Goal: Task Accomplishment & Management: Use online tool/utility

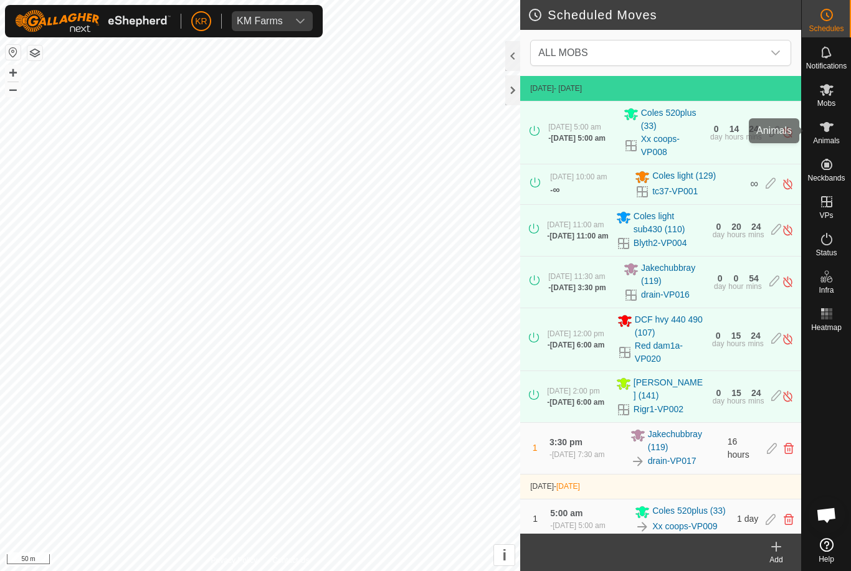
click at [833, 126] on icon at bounding box center [827, 127] width 15 height 15
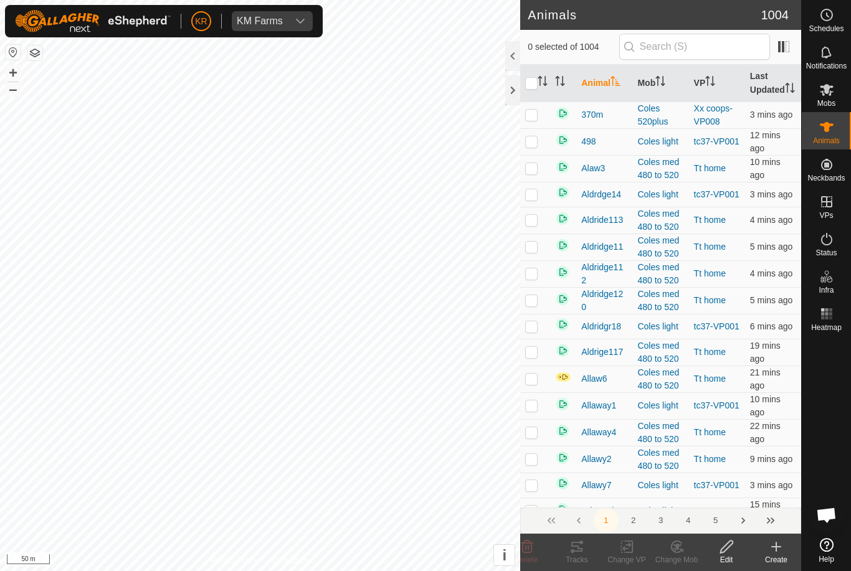
click at [788, 550] on create-svg-icon at bounding box center [777, 547] width 50 height 15
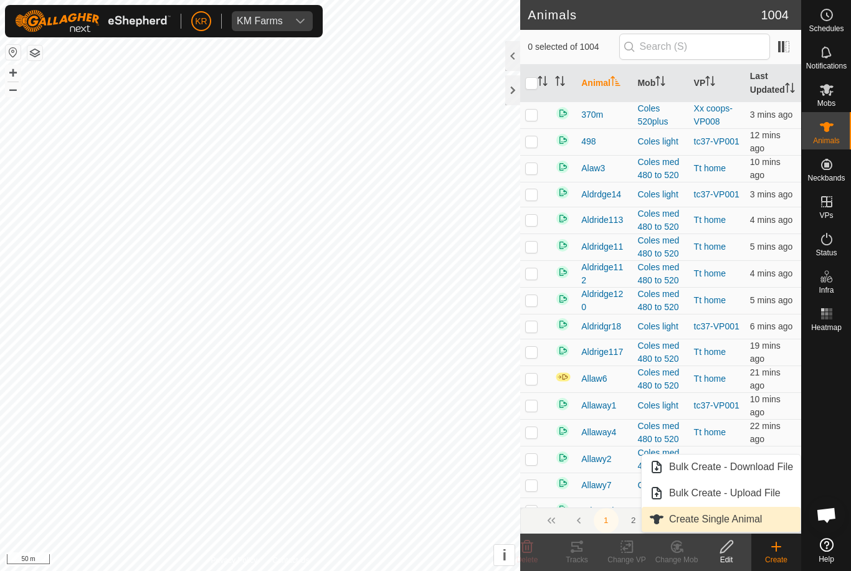
click at [747, 530] on link "Create Single Animal" at bounding box center [721, 519] width 159 height 25
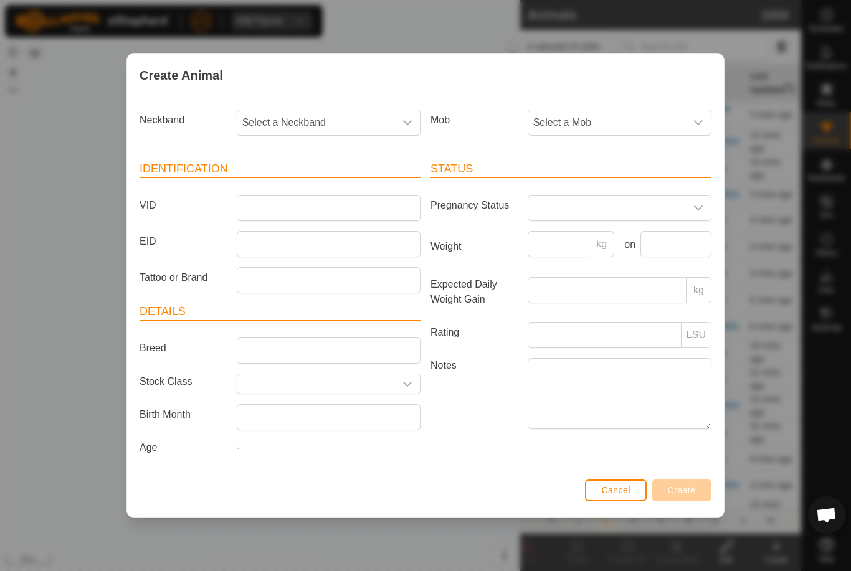
click at [613, 125] on span "Select a Mob" at bounding box center [607, 122] width 158 height 25
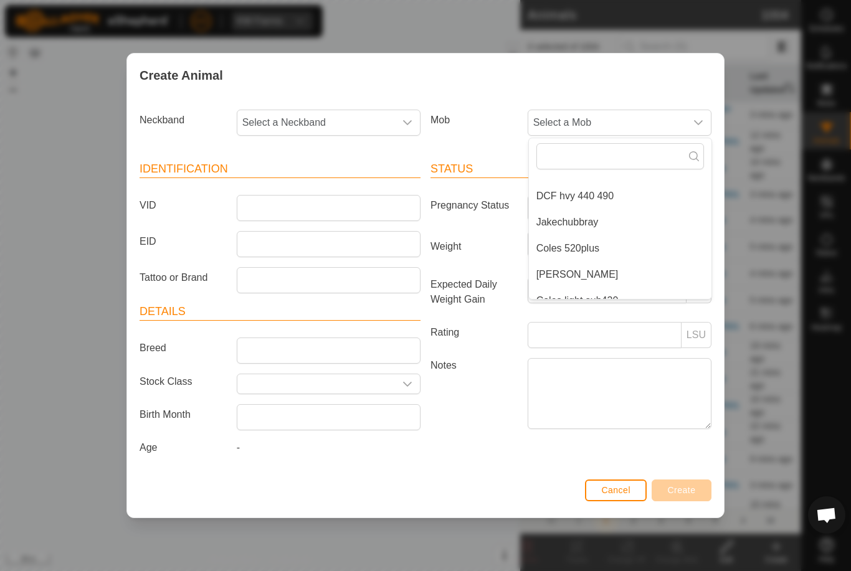
scroll to position [81, 0]
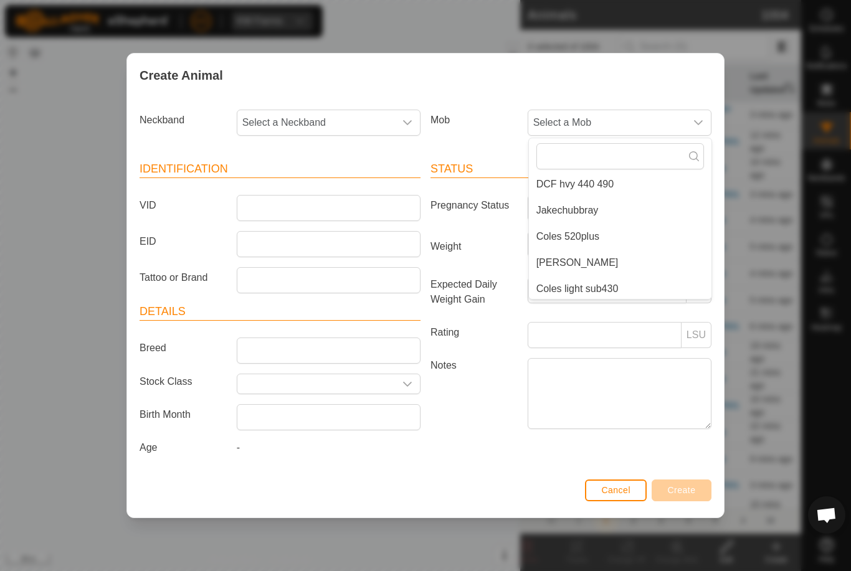
click at [837, 232] on div "Create Animal Neckband Select a Neckband Mob Select a Mob - DCF light sub440kg …" at bounding box center [425, 285] width 851 height 571
click at [627, 500] on button "Cancel" at bounding box center [616, 491] width 62 height 22
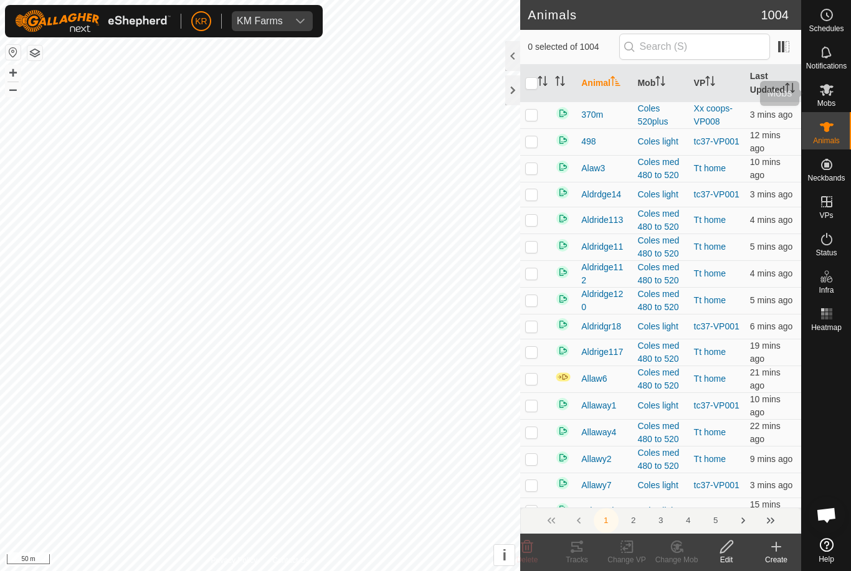
click at [834, 89] on es-mob-svg-icon at bounding box center [827, 90] width 22 height 20
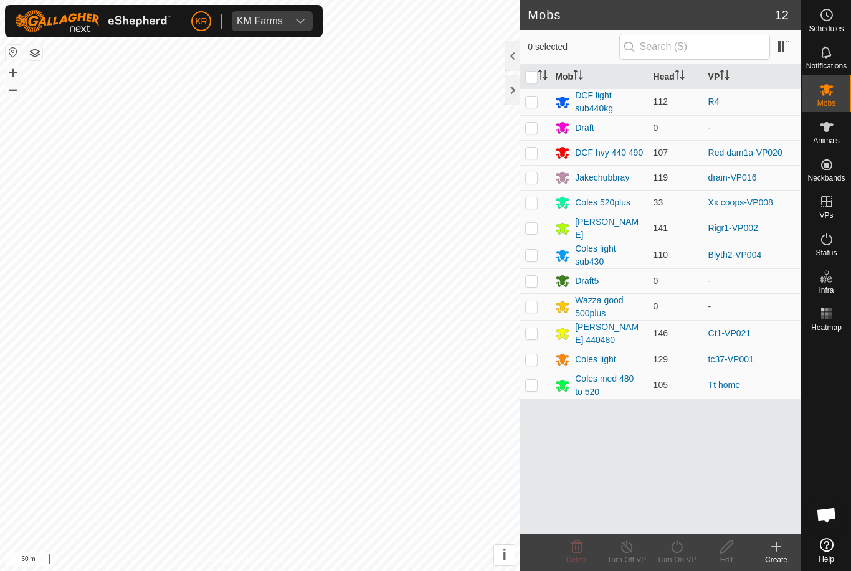
click at [788, 336] on td "Ct1-VP021" at bounding box center [753, 333] width 98 height 27
click at [836, 144] on span "Animals" at bounding box center [826, 140] width 27 height 7
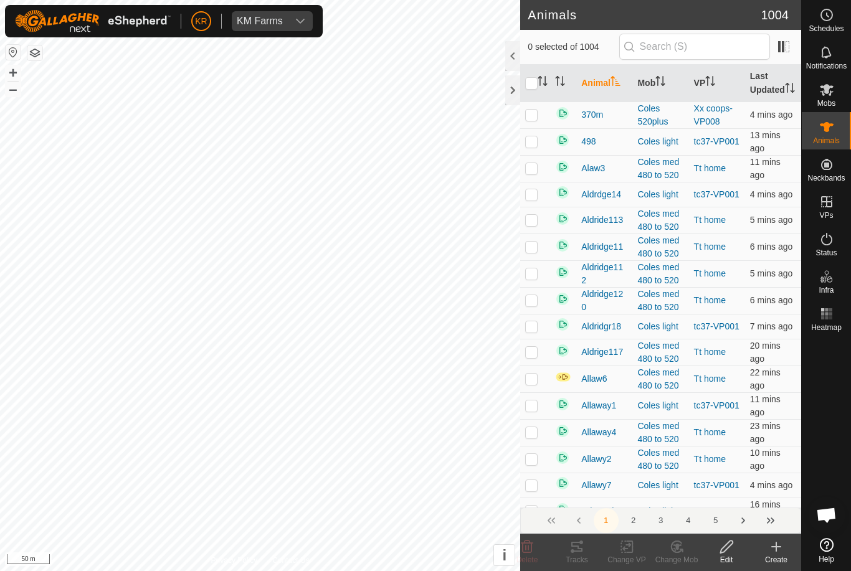
click at [768, 552] on create-svg-icon at bounding box center [777, 547] width 50 height 15
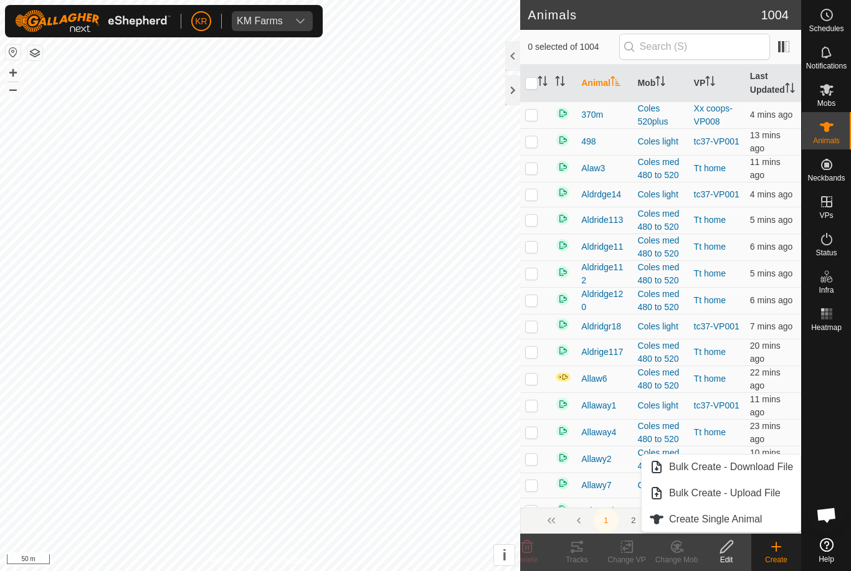
click at [755, 520] on span "Create Single Animal" at bounding box center [715, 519] width 93 height 15
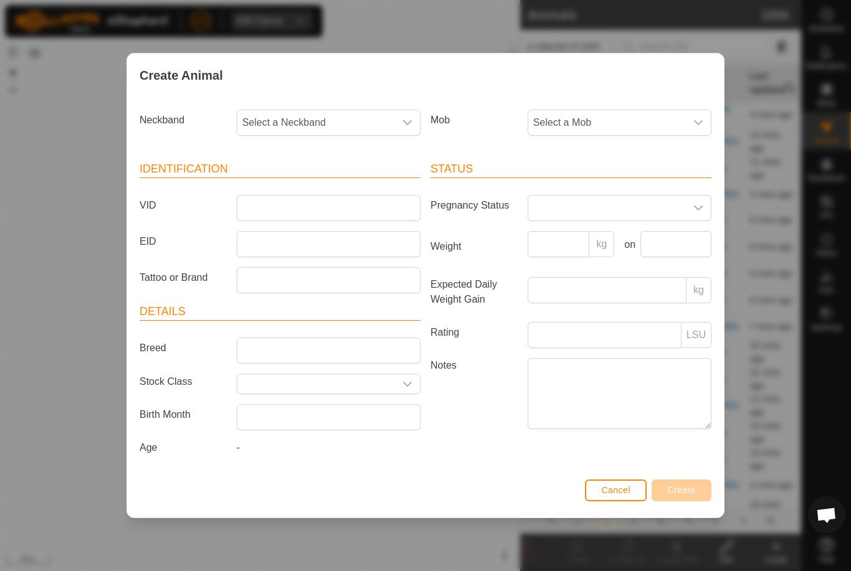
click at [646, 120] on span "Select a Mob" at bounding box center [607, 122] width 158 height 25
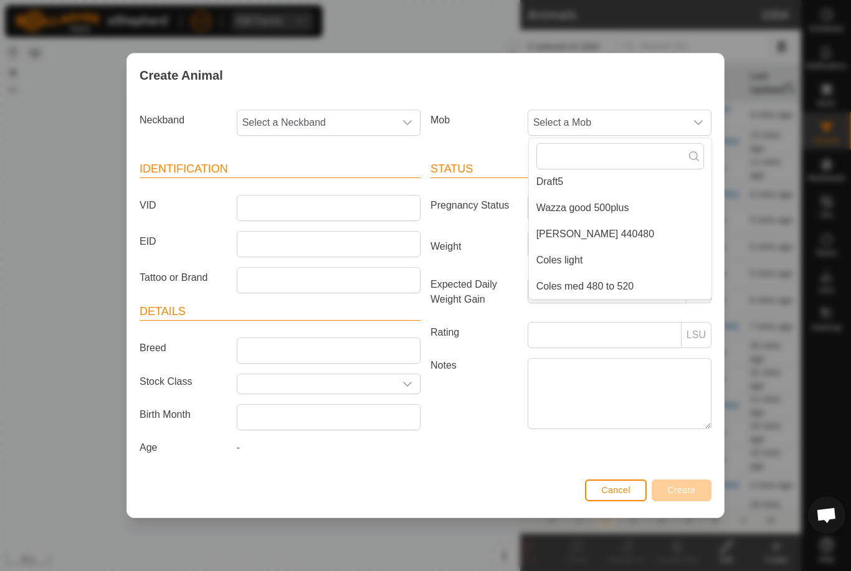
scroll to position [214, 0]
click at [608, 232] on li "[PERSON_NAME] 440480" at bounding box center [620, 234] width 183 height 25
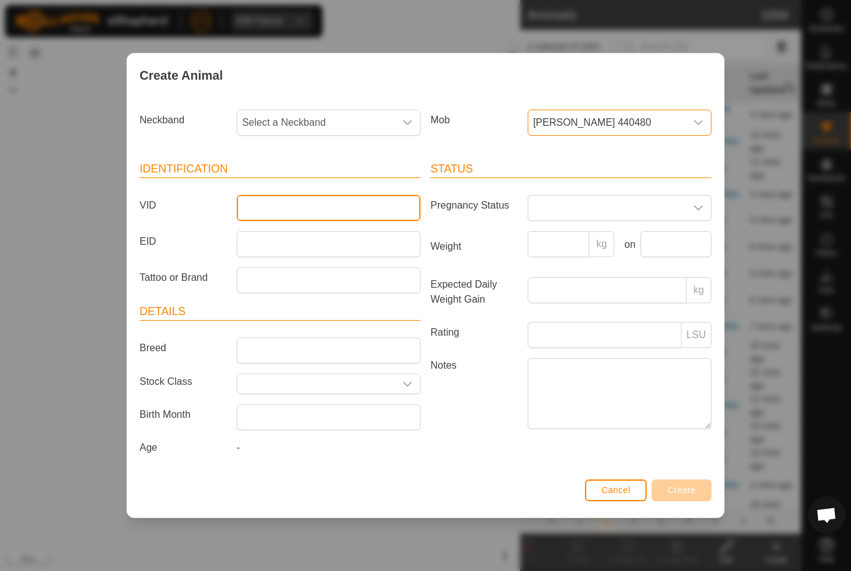
click at [360, 205] on input "VID" at bounding box center [329, 208] width 184 height 26
type input "Lukeextra"
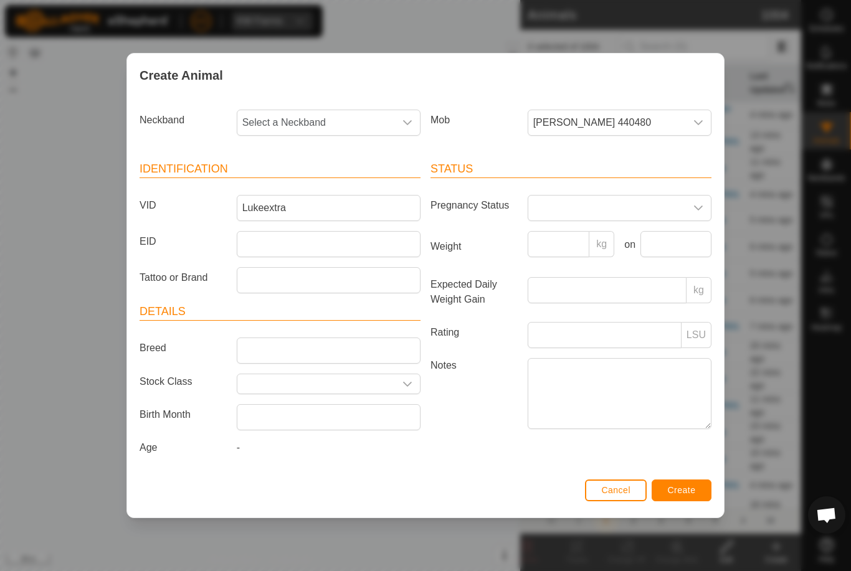
click at [376, 121] on span "Select a Neckband" at bounding box center [316, 122] width 158 height 25
click at [616, 495] on span "Cancel" at bounding box center [615, 490] width 29 height 10
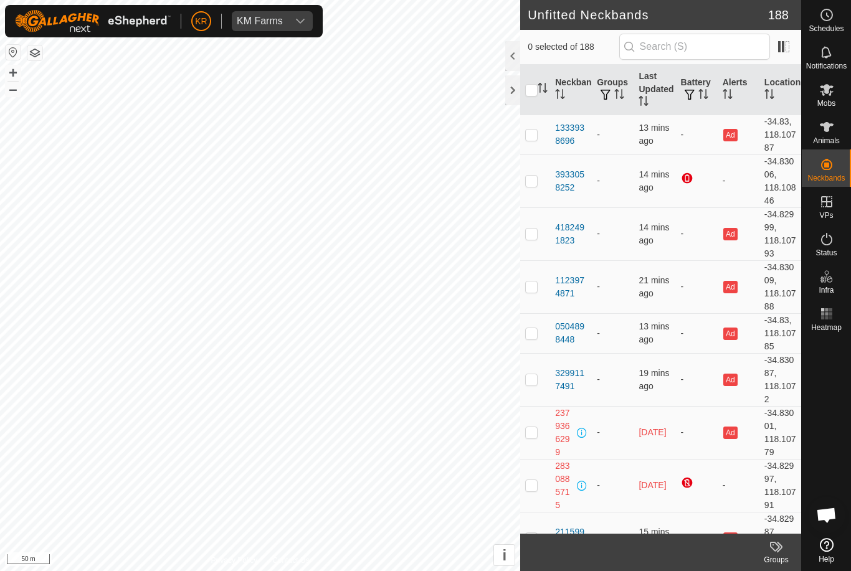
checkbox input "true"
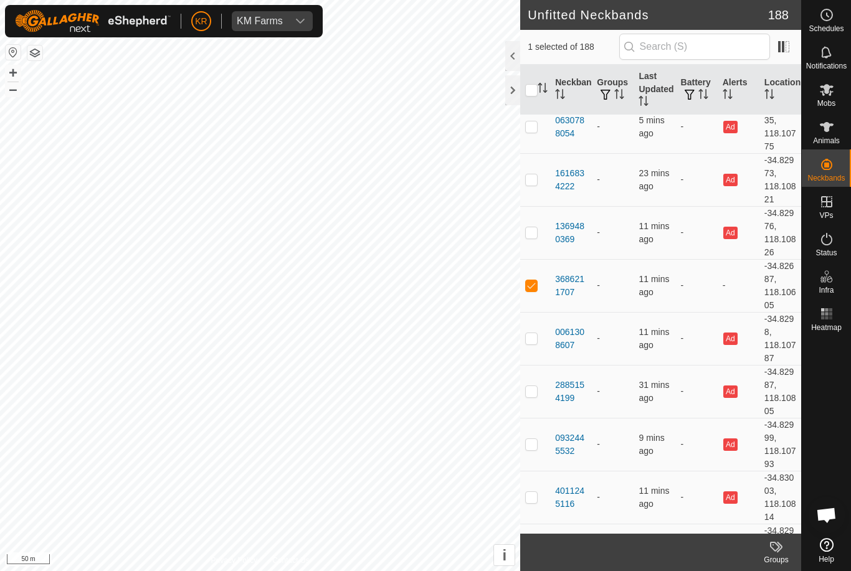
scroll to position [6844, 0]
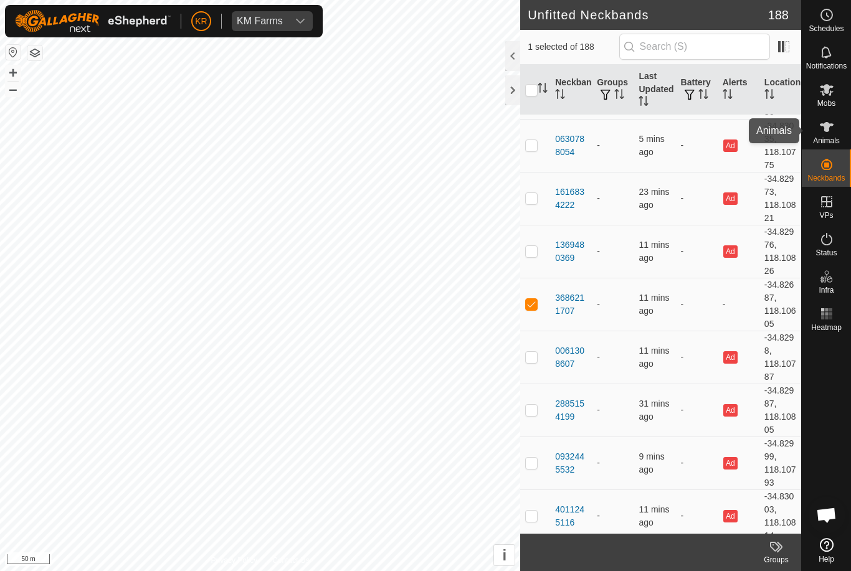
click at [836, 129] on es-animals-svg-icon at bounding box center [827, 127] width 22 height 20
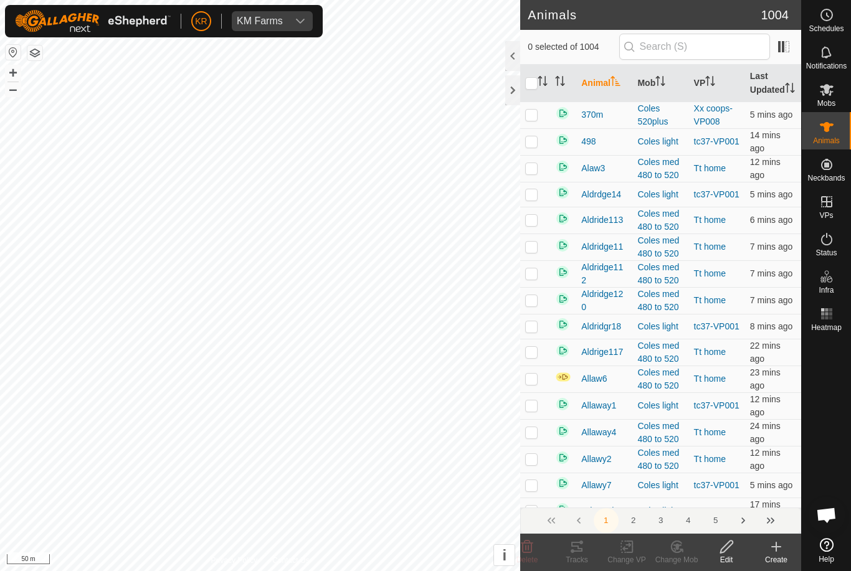
click at [769, 565] on div "Create" at bounding box center [777, 560] width 50 height 11
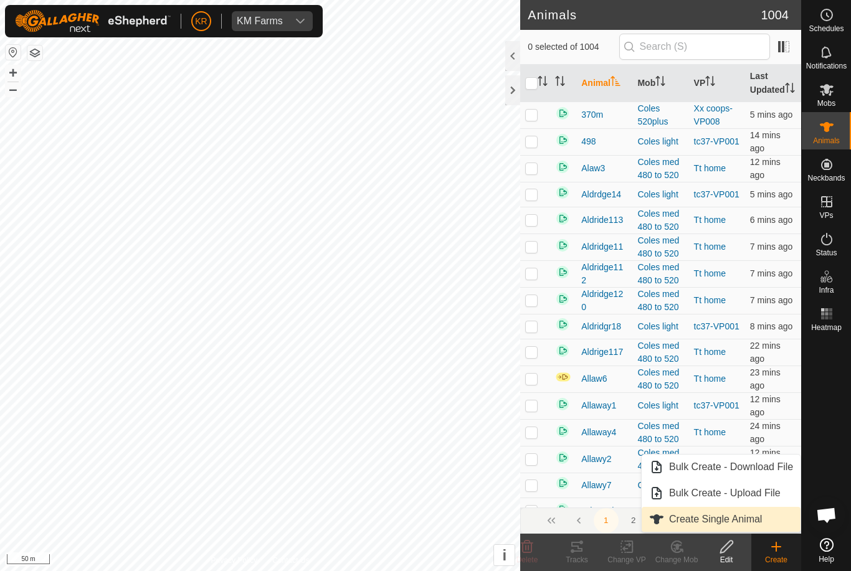
click at [748, 517] on span "Create Single Animal" at bounding box center [715, 519] width 93 height 15
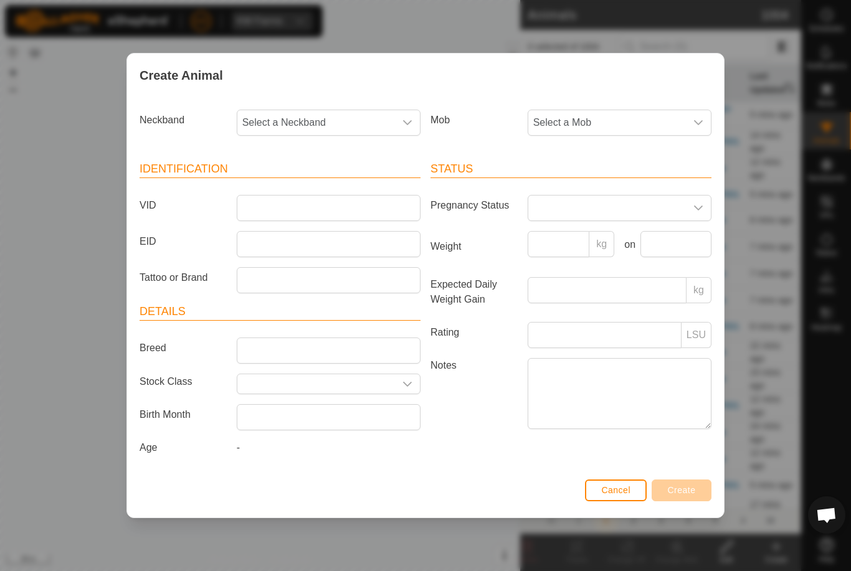
click at [606, 125] on span "Select a Mob" at bounding box center [607, 122] width 158 height 25
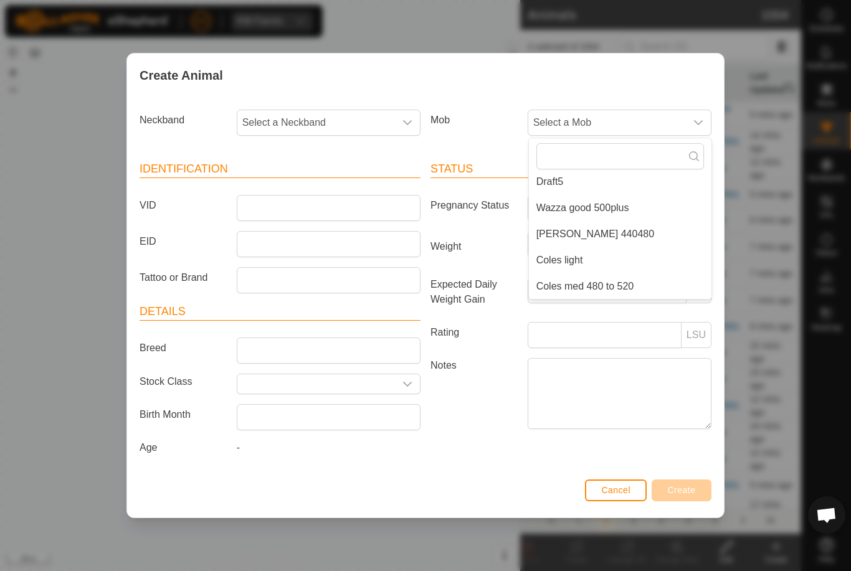
scroll to position [214, 0]
click at [586, 229] on span "[PERSON_NAME] 440480" at bounding box center [596, 234] width 118 height 15
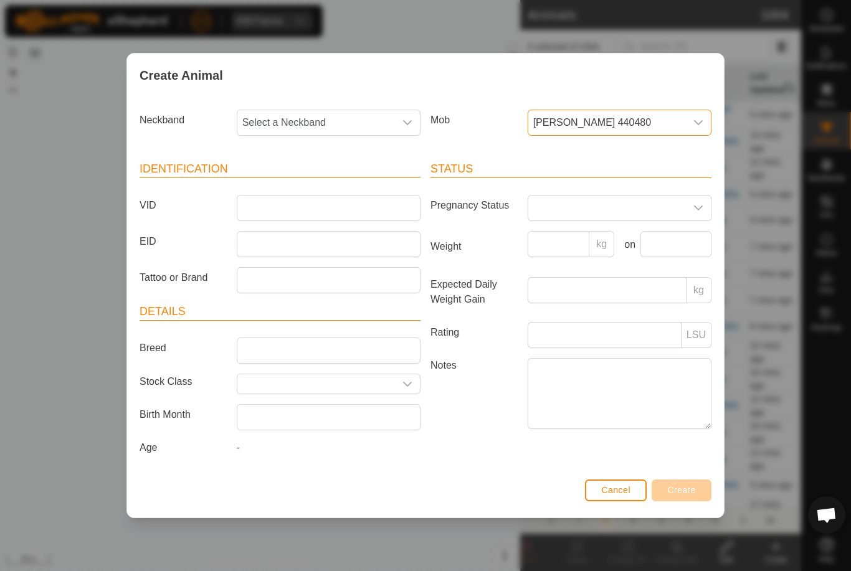
click at [351, 112] on span "Select a Neckband" at bounding box center [316, 122] width 158 height 25
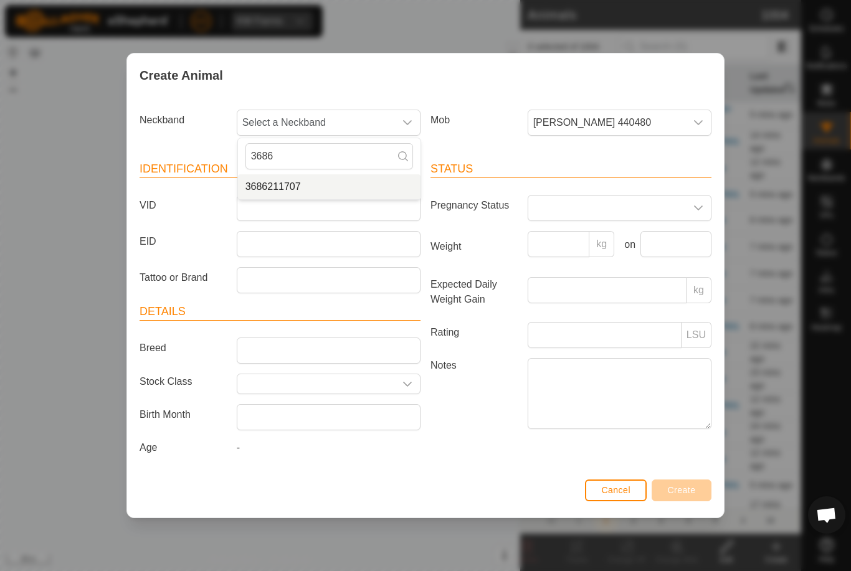
type input "3686"
click at [279, 182] on li "3686211707" at bounding box center [329, 187] width 183 height 25
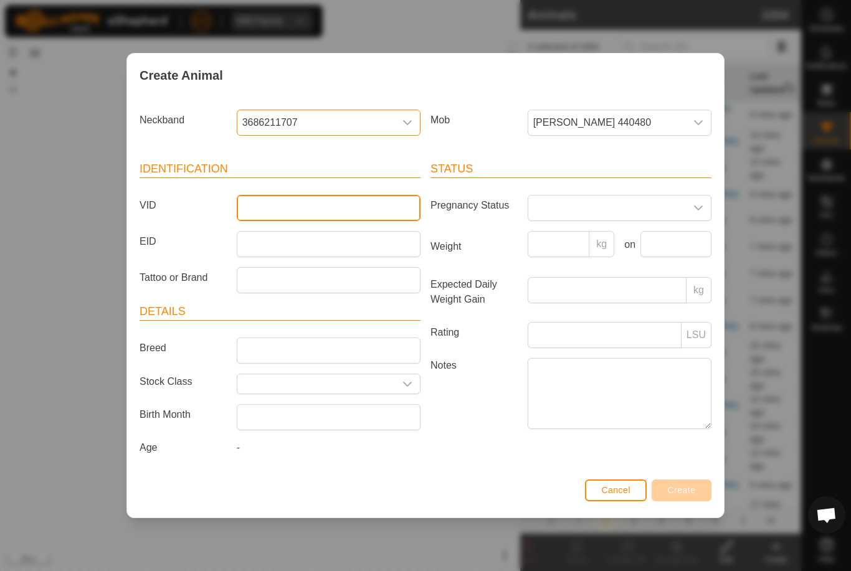
click at [318, 199] on input "VID" at bounding box center [329, 208] width 184 height 26
type input "Lukeextra"
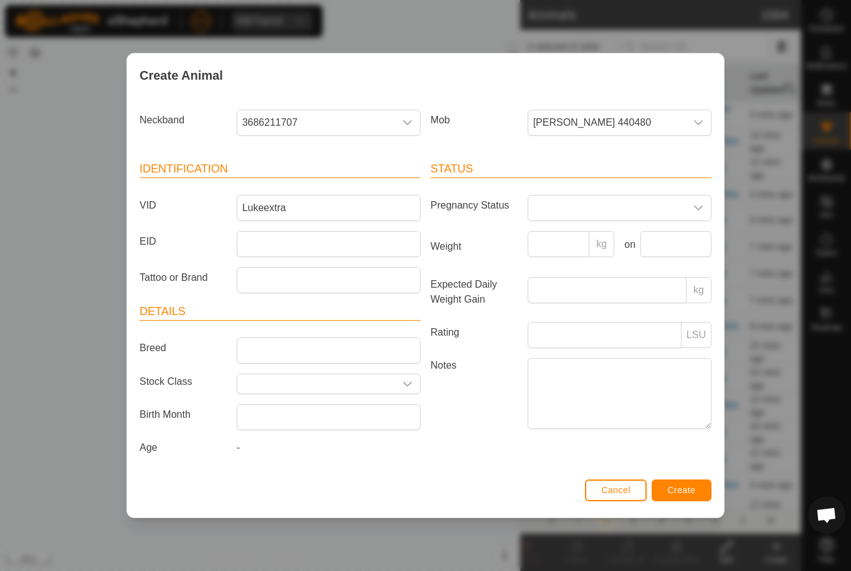
click at [678, 494] on span "Create" at bounding box center [682, 490] width 28 height 10
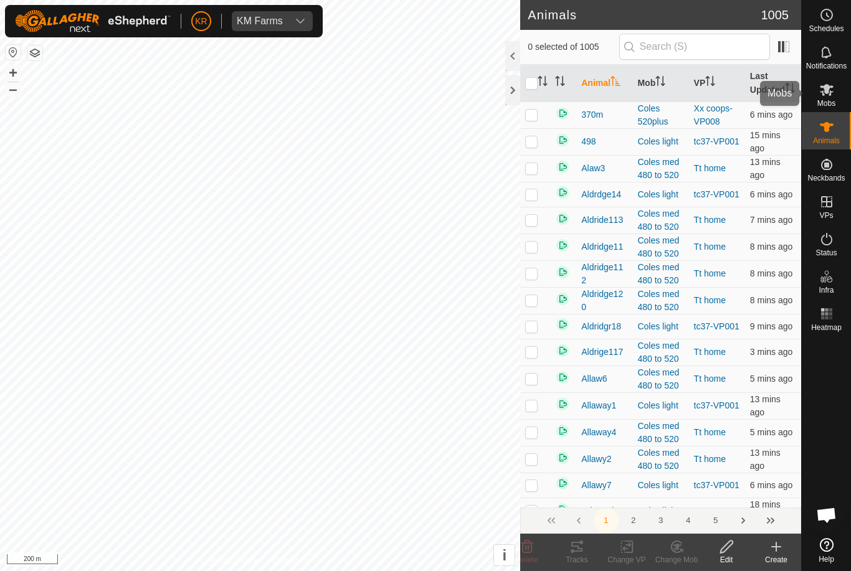
click at [827, 90] on icon at bounding box center [827, 90] width 14 height 12
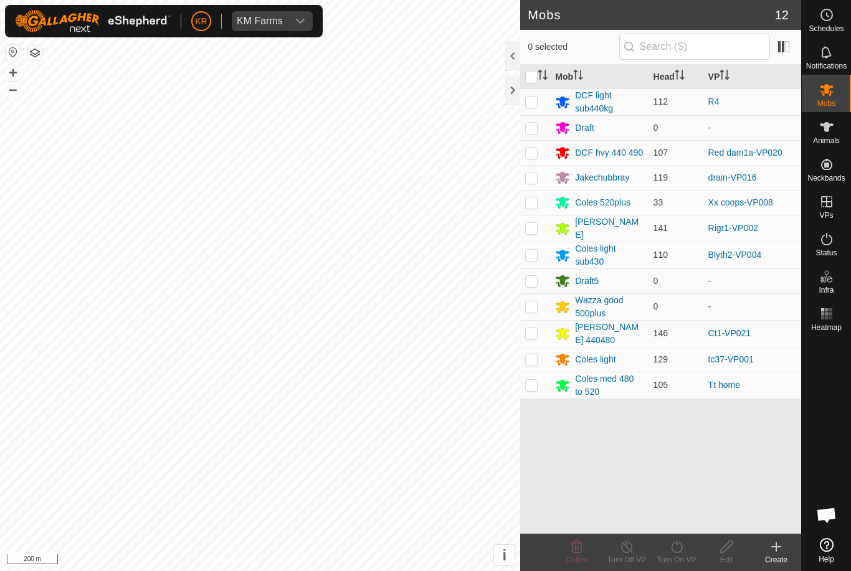
click at [533, 356] on p-checkbox at bounding box center [531, 360] width 12 height 10
click at [534, 358] on p-checkbox at bounding box center [531, 360] width 12 height 10
click at [538, 352] on td at bounding box center [535, 359] width 30 height 25
checkbox input "true"
click at [678, 549] on icon at bounding box center [677, 547] width 16 height 15
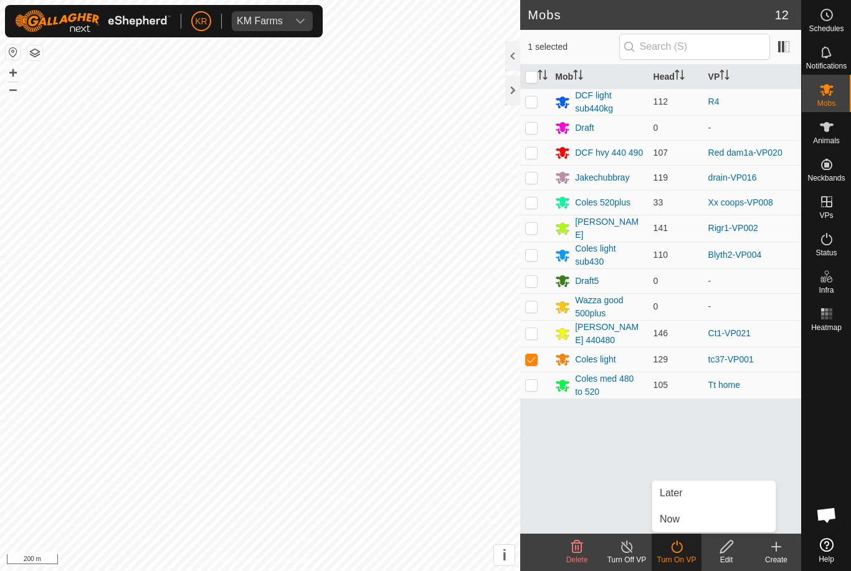
click at [686, 519] on link "Now" at bounding box center [714, 519] width 123 height 25
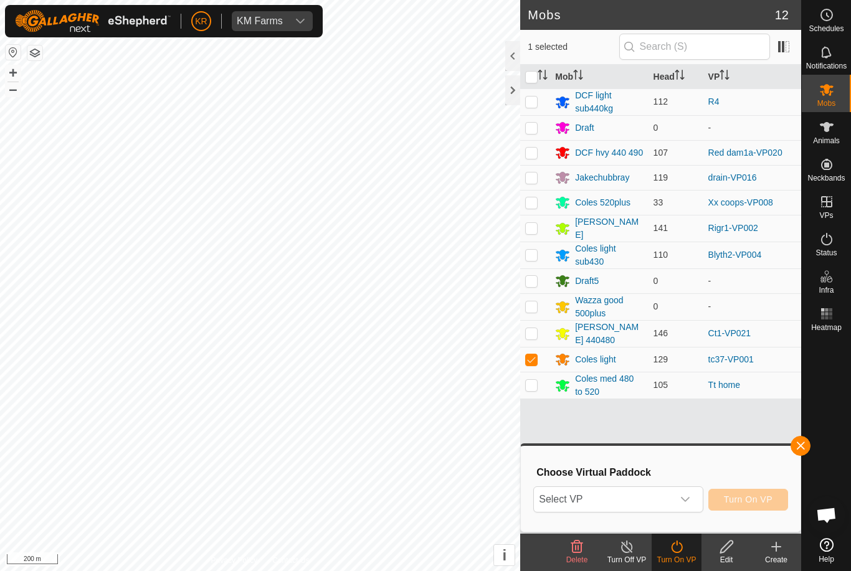
click at [669, 500] on span "Select VP" at bounding box center [603, 499] width 138 height 25
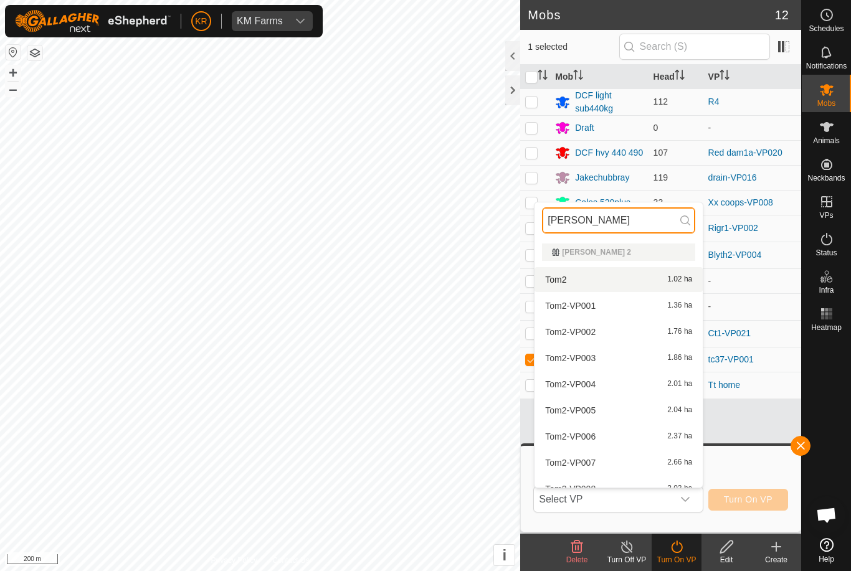
type input "[PERSON_NAME]"
click at [663, 275] on div "Tom2 1.02 ha" at bounding box center [618, 279] width 153 height 15
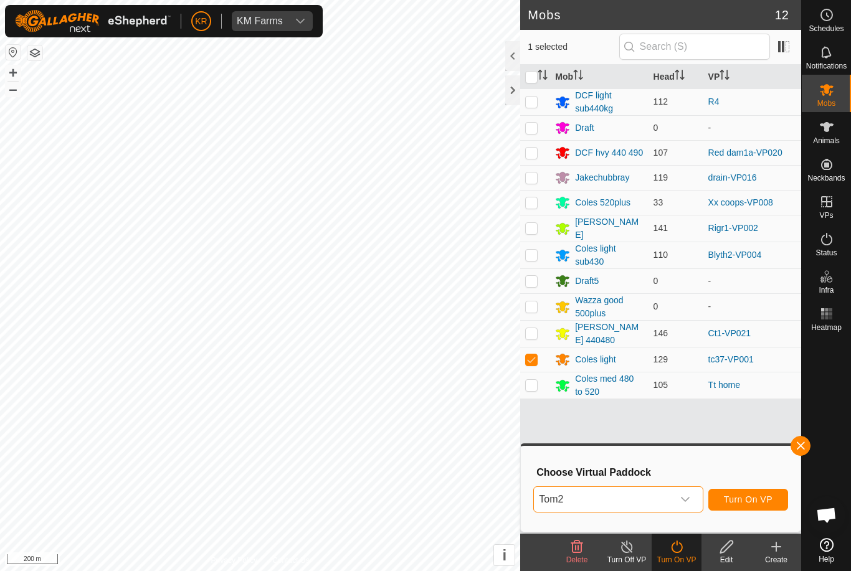
click at [760, 495] on span "Turn On VP" at bounding box center [748, 500] width 49 height 10
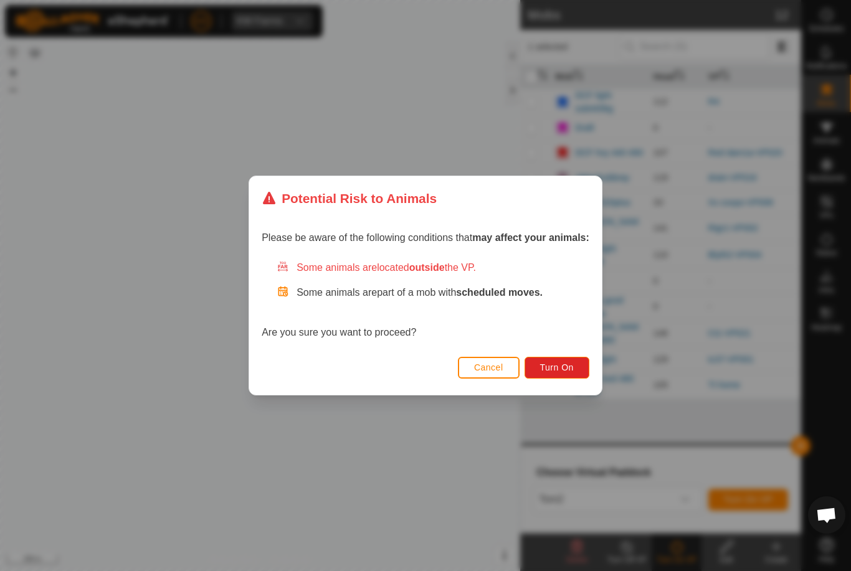
click at [565, 360] on button "Turn On" at bounding box center [557, 368] width 65 height 22
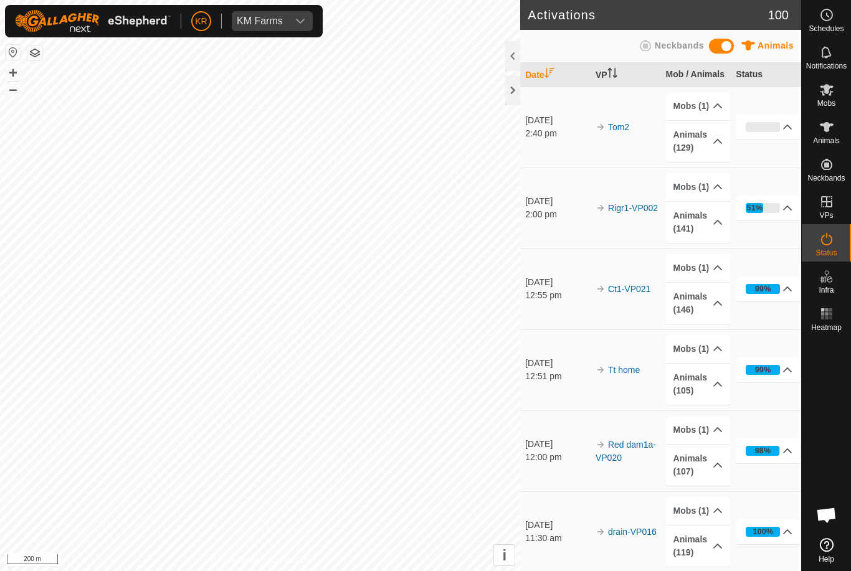
click at [823, 25] on span "Schedules" at bounding box center [826, 28] width 35 height 7
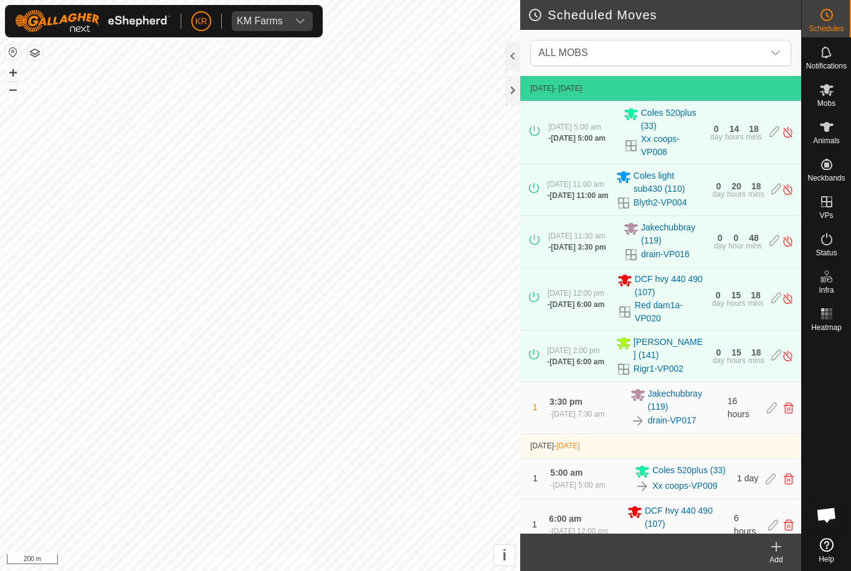
click at [757, 60] on span "ALL MOBS" at bounding box center [648, 53] width 230 height 25
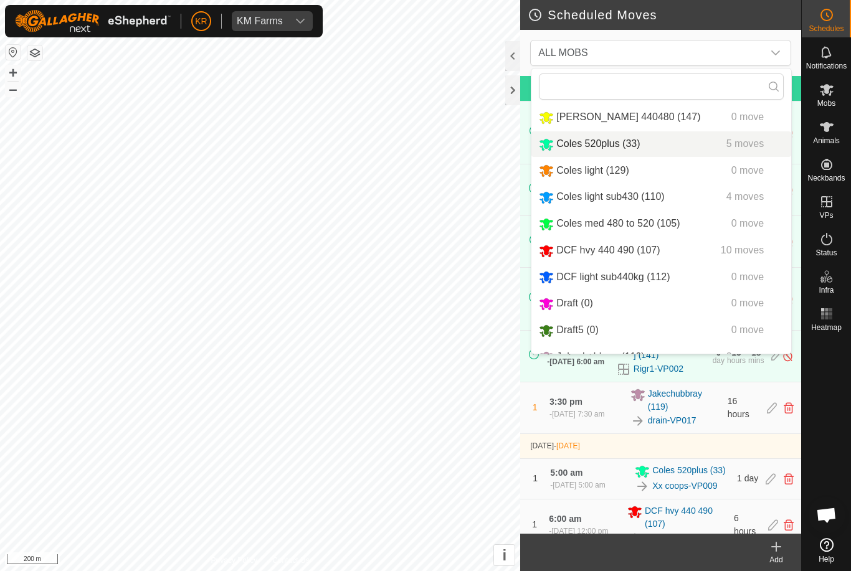
click at [653, 151] on div "Coles 520plus (33) 5 moves" at bounding box center [661, 144] width 245 height 16
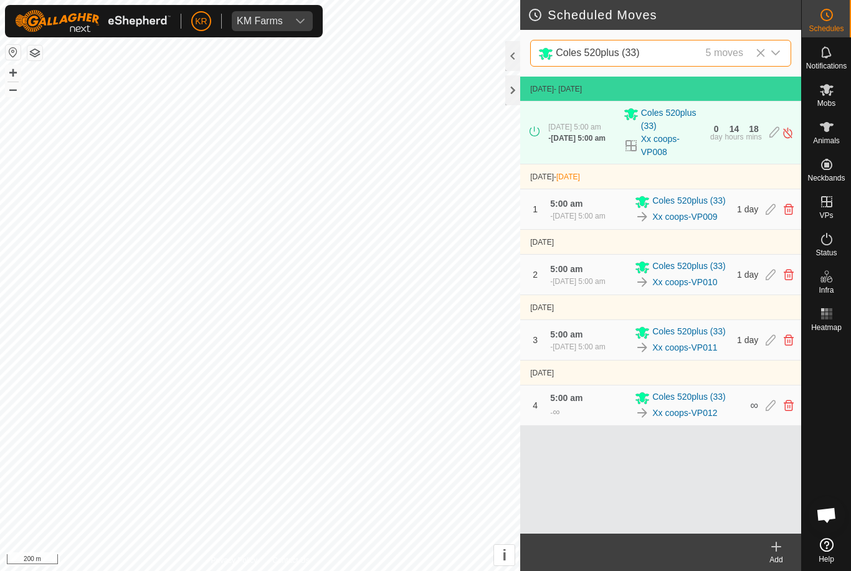
click at [736, 552] on footer "Add" at bounding box center [660, 552] width 281 height 37
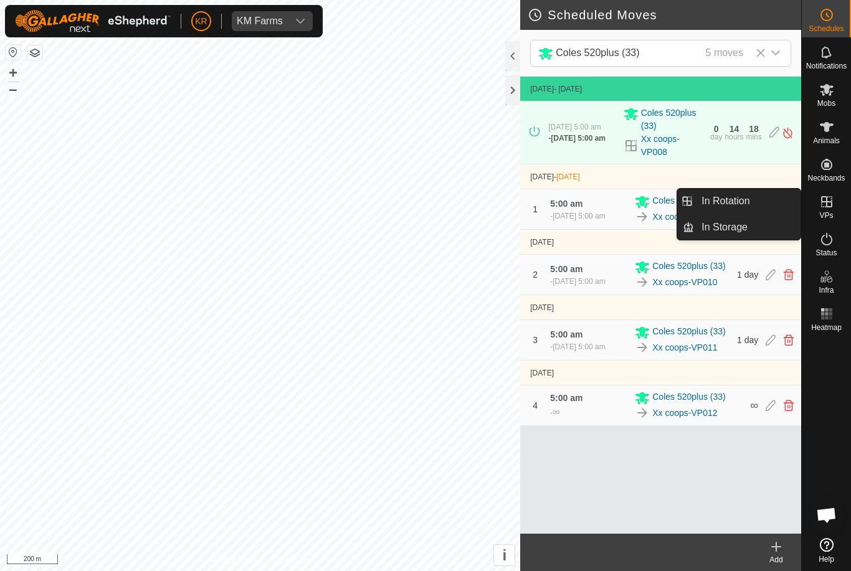
click at [764, 200] on link "In Rotation" at bounding box center [747, 201] width 107 height 25
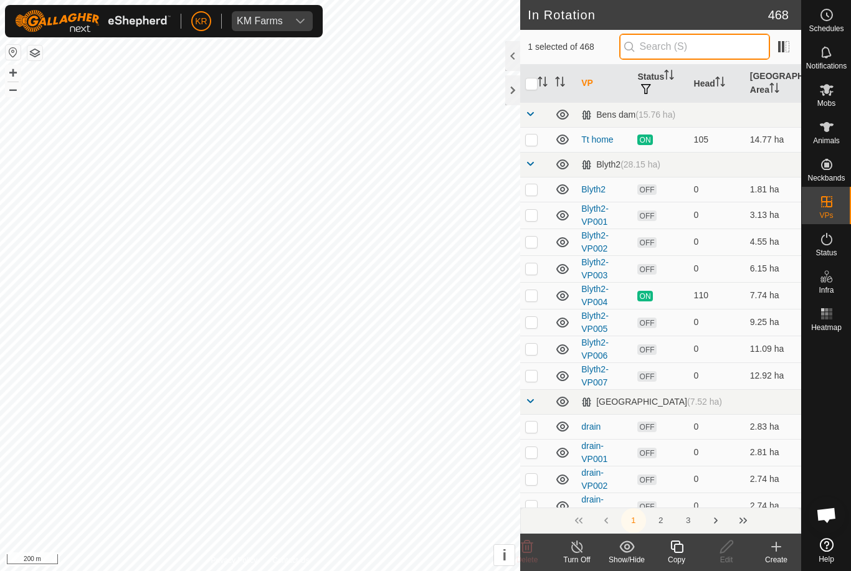
click at [704, 51] on input "text" at bounding box center [694, 47] width 151 height 26
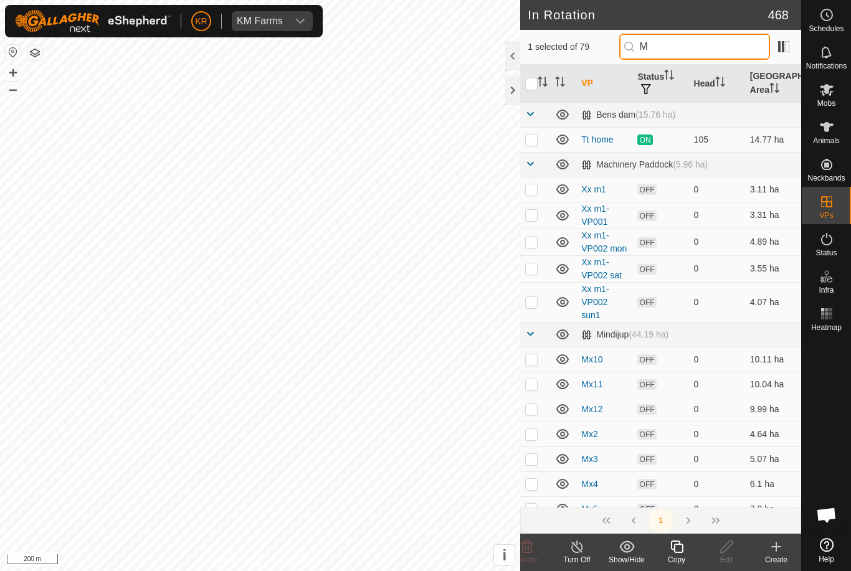
type input "M"
click at [533, 189] on p-checkbox at bounding box center [531, 189] width 12 height 10
checkbox input "true"
click at [528, 214] on p-checkbox at bounding box center [531, 215] width 12 height 10
checkbox input "true"
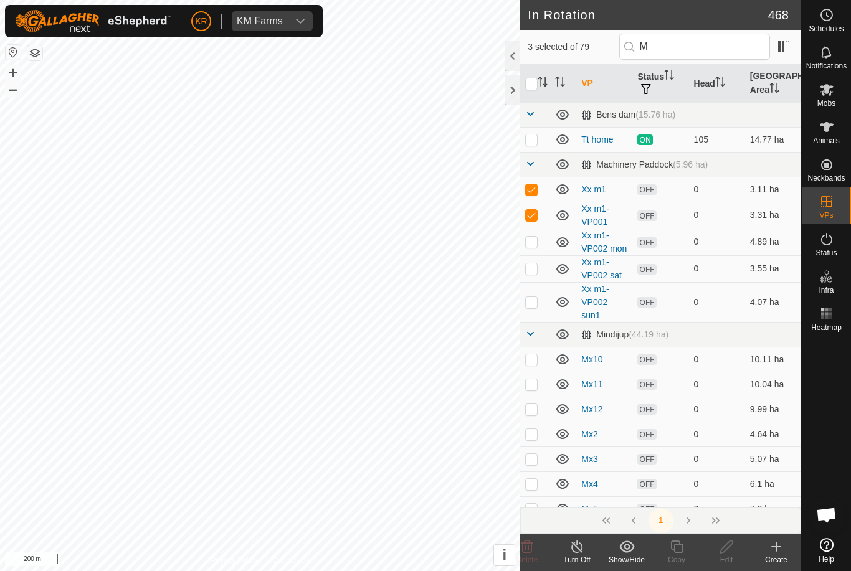
click at [532, 240] on p-checkbox at bounding box center [531, 242] width 12 height 10
checkbox input "true"
click at [531, 271] on p-checkbox at bounding box center [531, 269] width 12 height 10
checkbox input "true"
click at [528, 305] on p-checkbox at bounding box center [531, 302] width 12 height 10
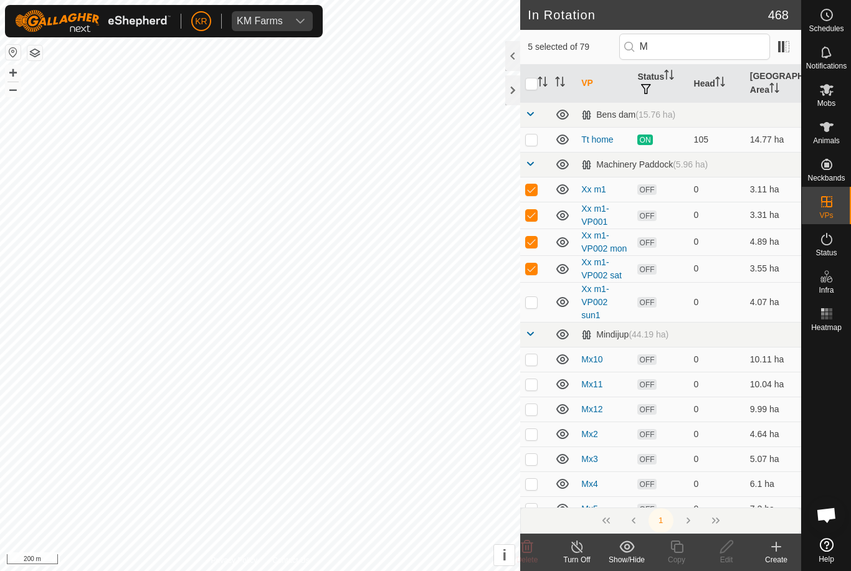
checkbox input "true"
click at [536, 84] on input "checkbox" at bounding box center [531, 84] width 12 height 12
checkbox input "true"
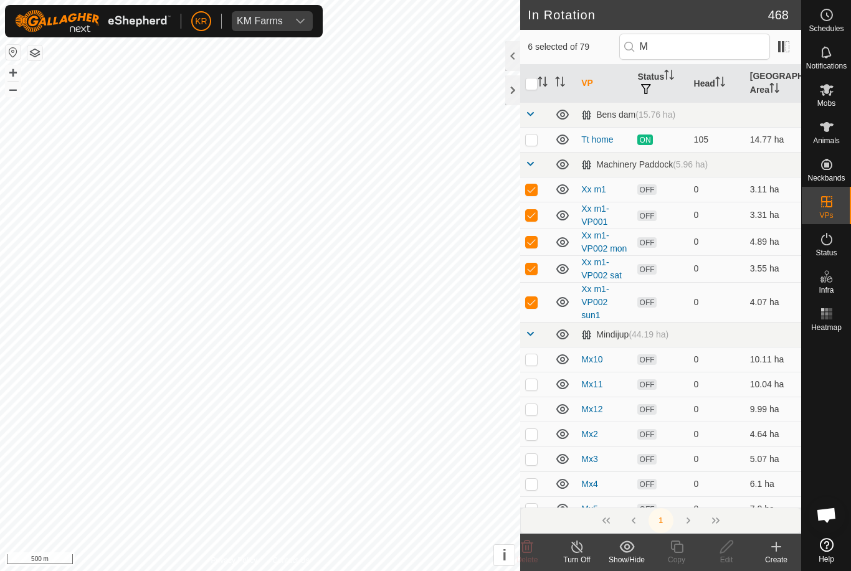
checkbox input "true"
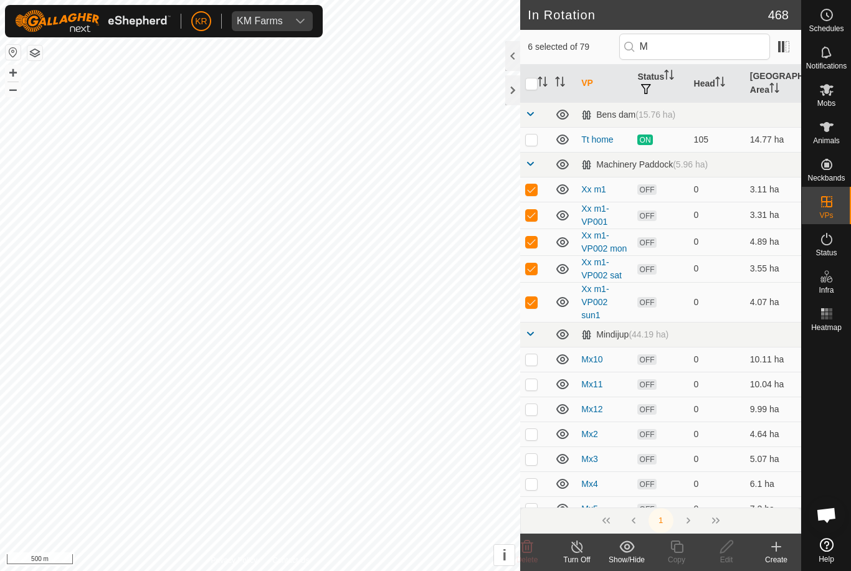
checkbox input "true"
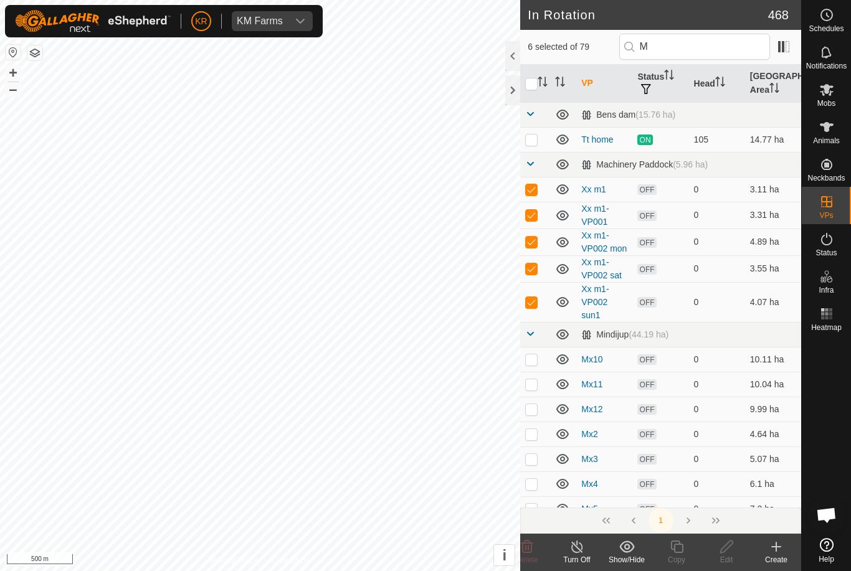
checkbox input "true"
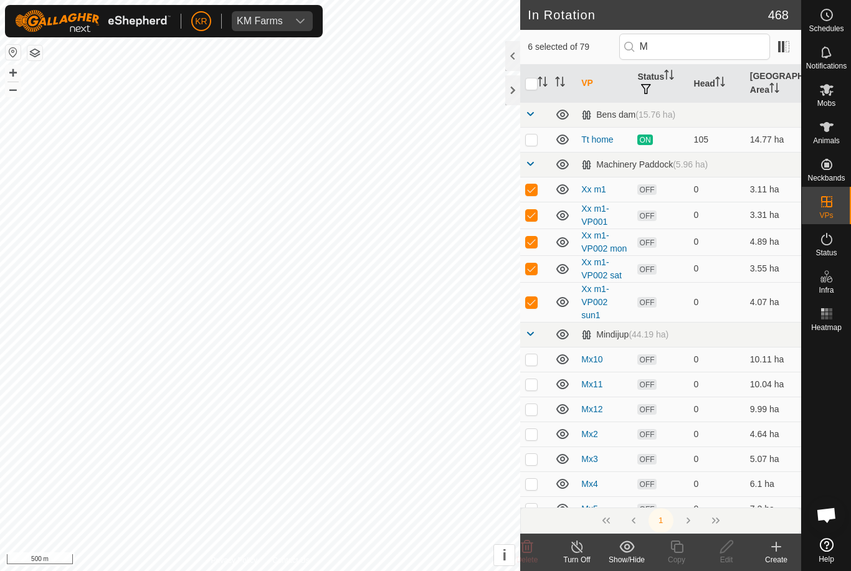
checkbox input "true"
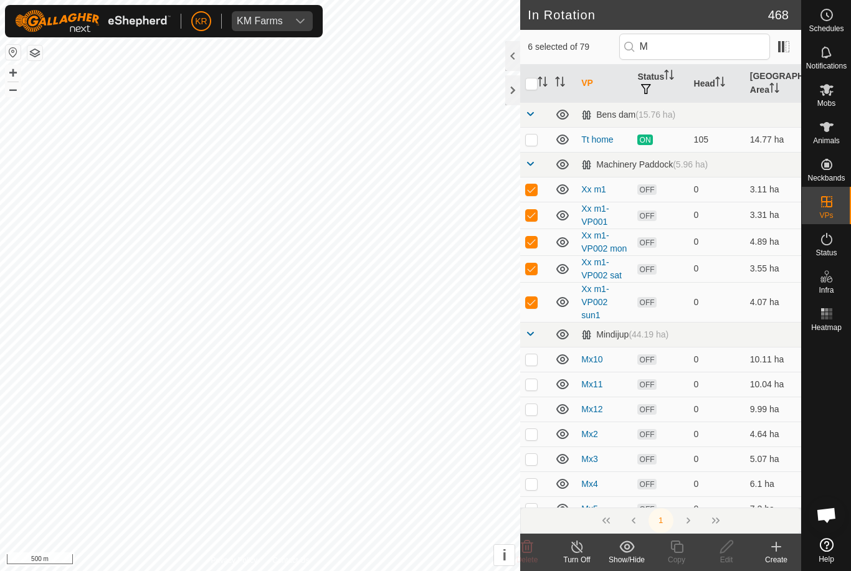
checkbox input "true"
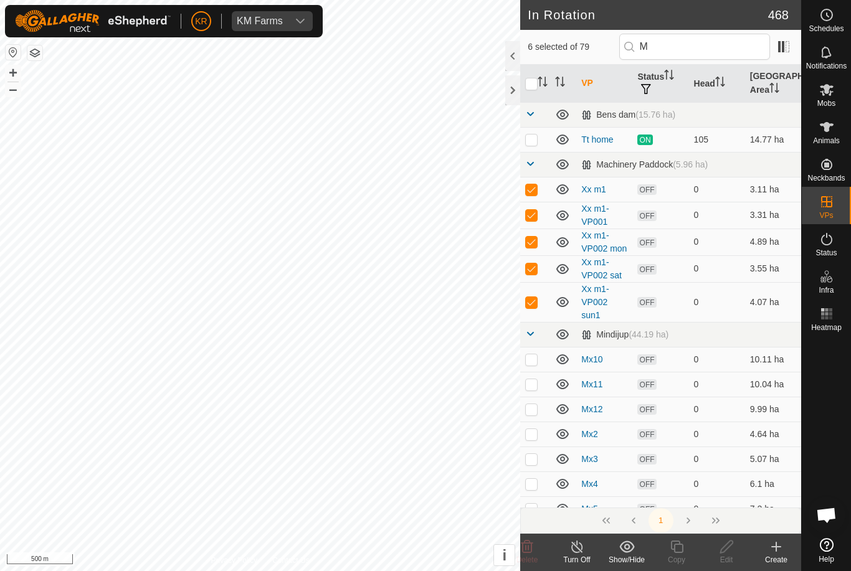
checkbox input "true"
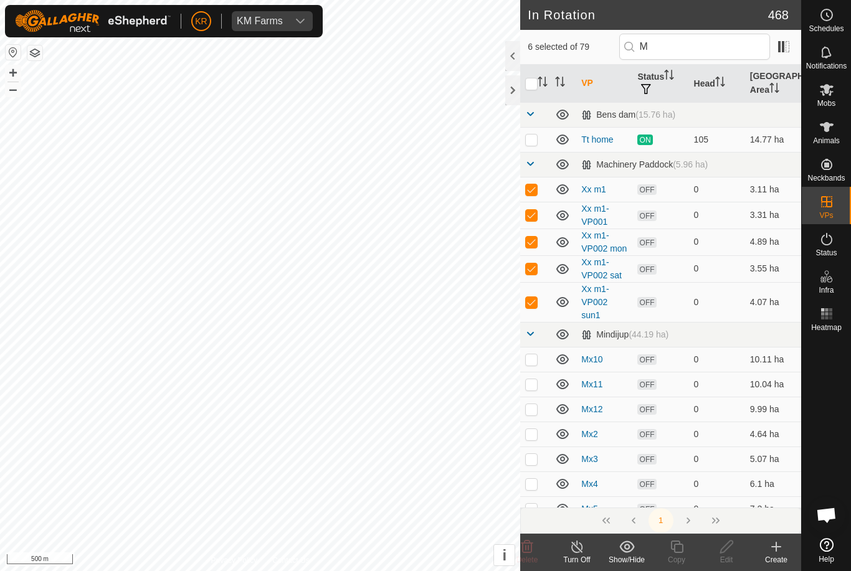
checkbox input "true"
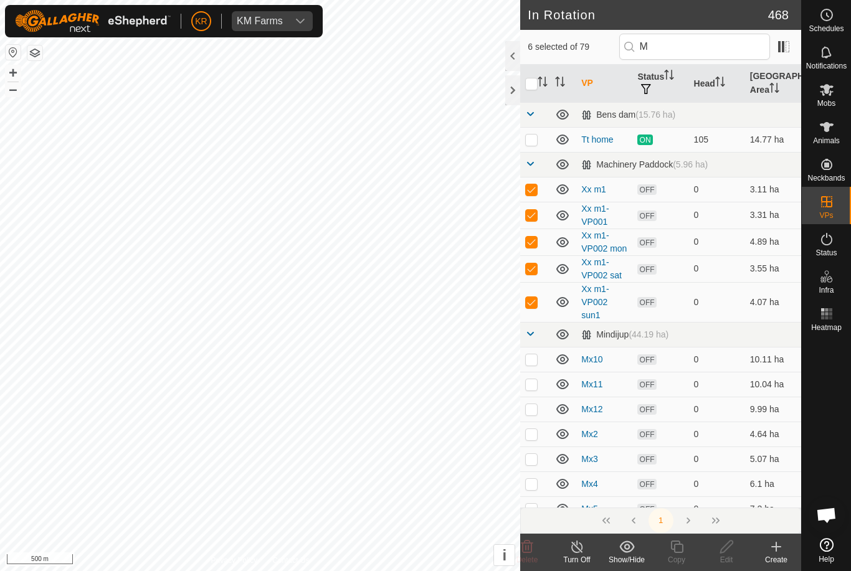
checkbox input "true"
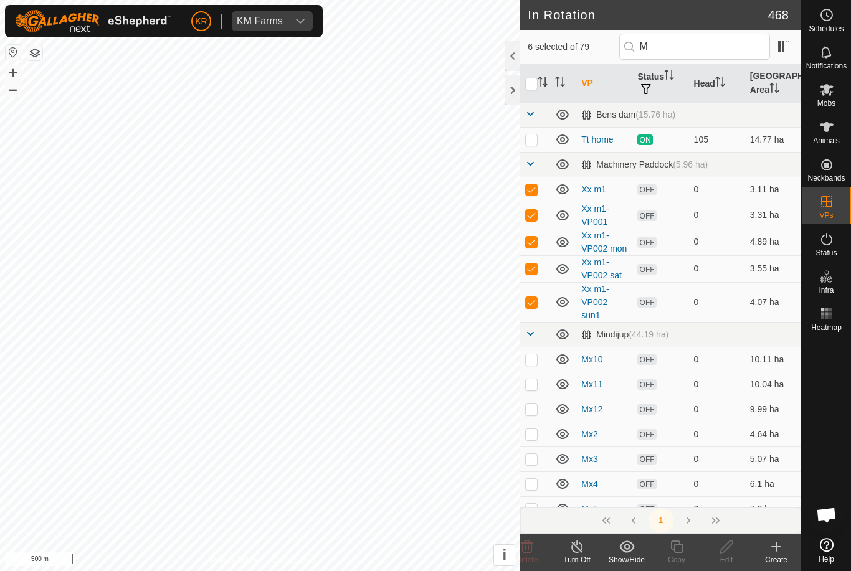
checkbox input "true"
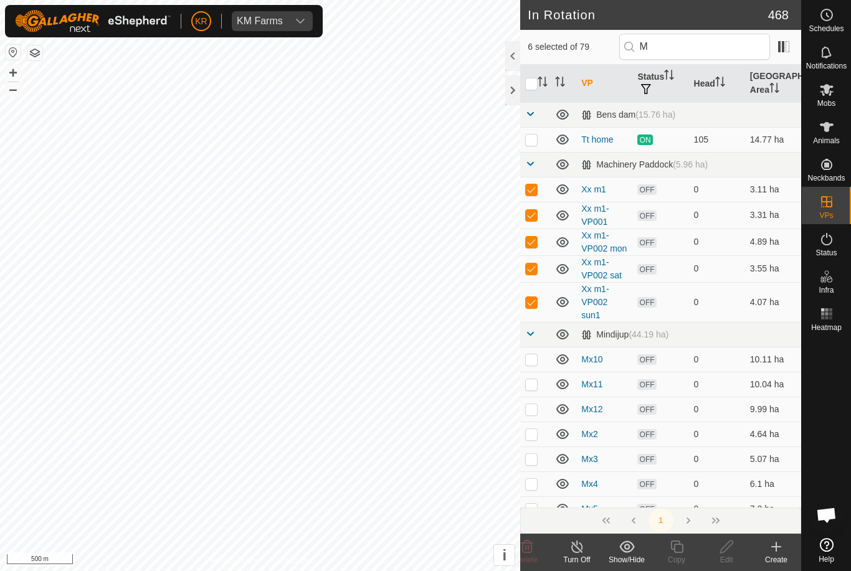
checkbox input "true"
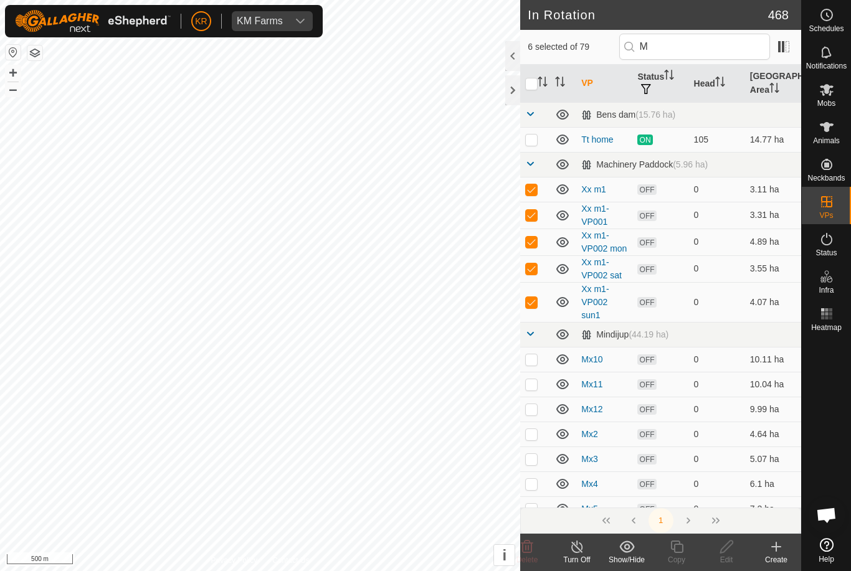
checkbox input "true"
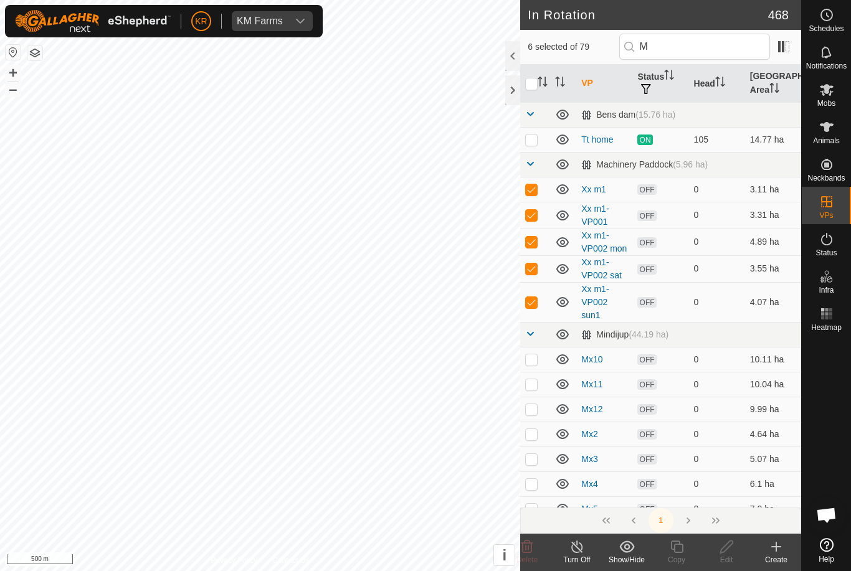
checkbox input "true"
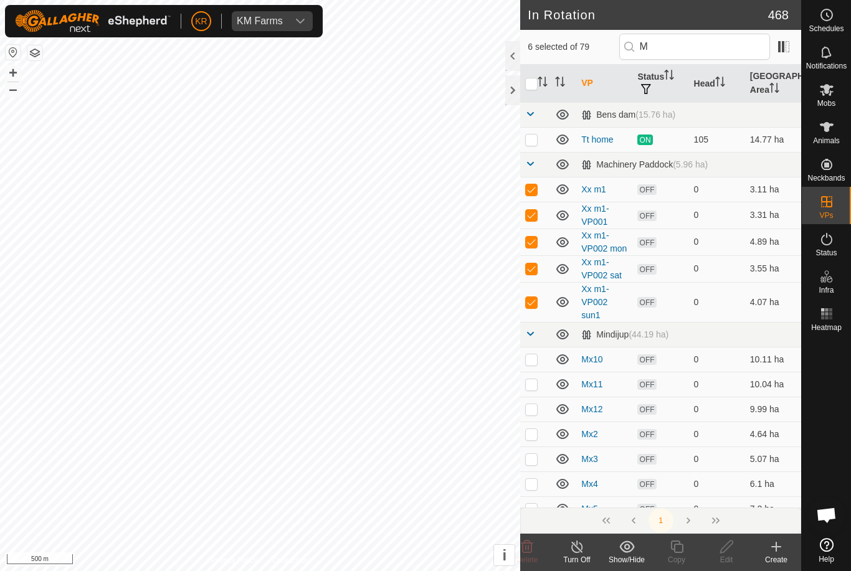
checkbox input "true"
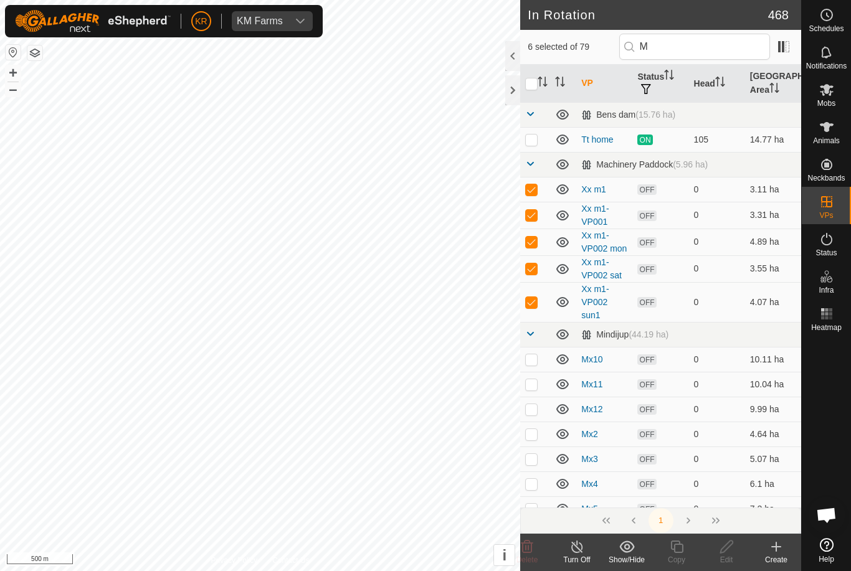
checkbox input "true"
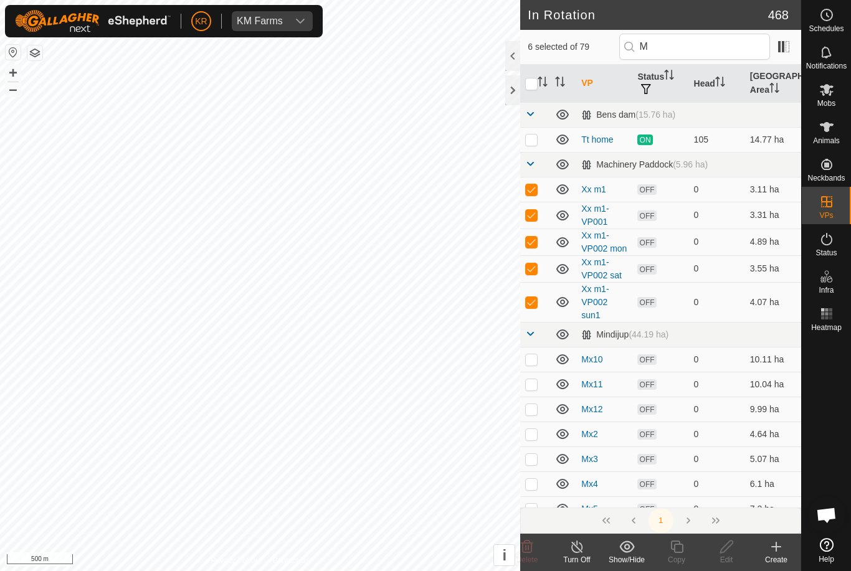
checkbox input "true"
click at [538, 79] on input "checkbox" at bounding box center [531, 84] width 12 height 12
click at [537, 84] on input "checkbox" at bounding box center [531, 84] width 12 height 12
click at [535, 84] on input "checkbox" at bounding box center [531, 84] width 12 height 12
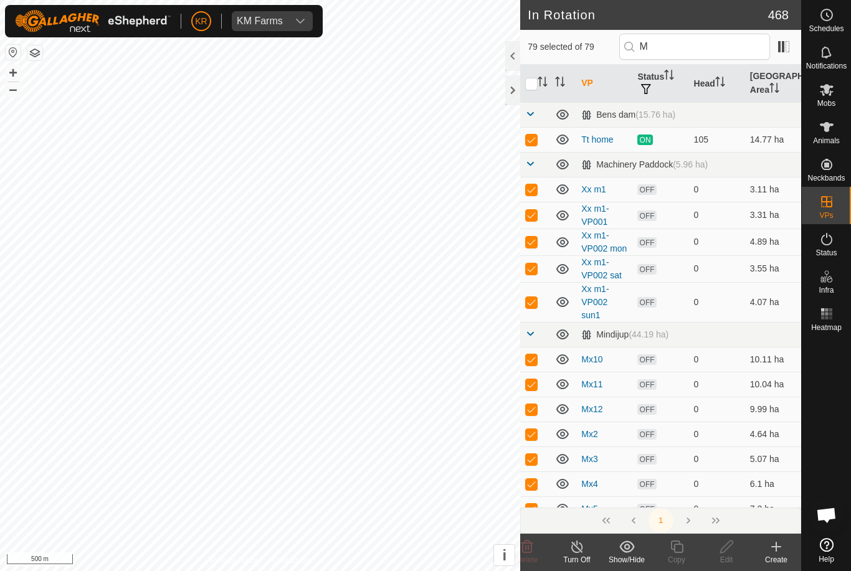
click at [535, 84] on input "checkbox" at bounding box center [531, 84] width 12 height 12
click at [532, 85] on input "checkbox" at bounding box center [531, 84] width 12 height 12
click at [534, 86] on input "checkbox" at bounding box center [531, 84] width 12 height 12
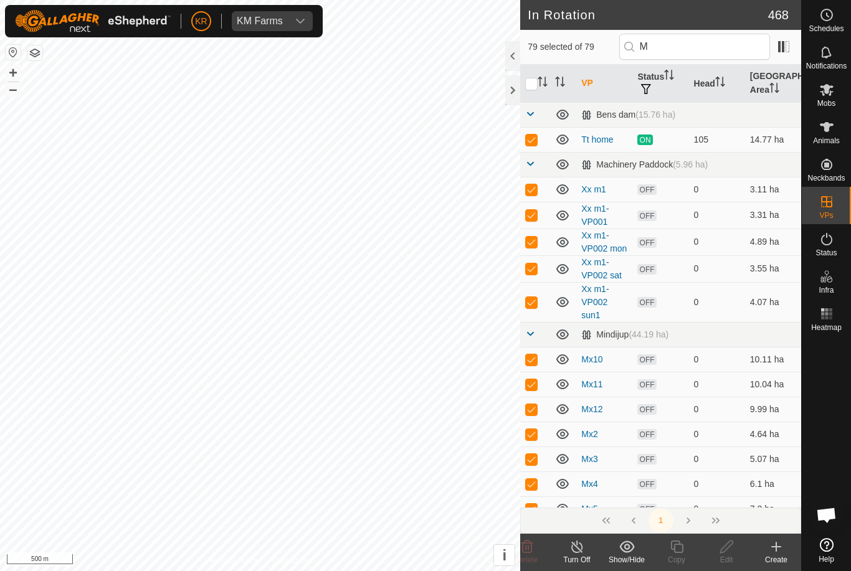
checkbox input "false"
click at [540, 88] on p-sorticon "Activate to sort" at bounding box center [543, 84] width 10 height 10
click at [830, 95] on icon at bounding box center [827, 90] width 14 height 12
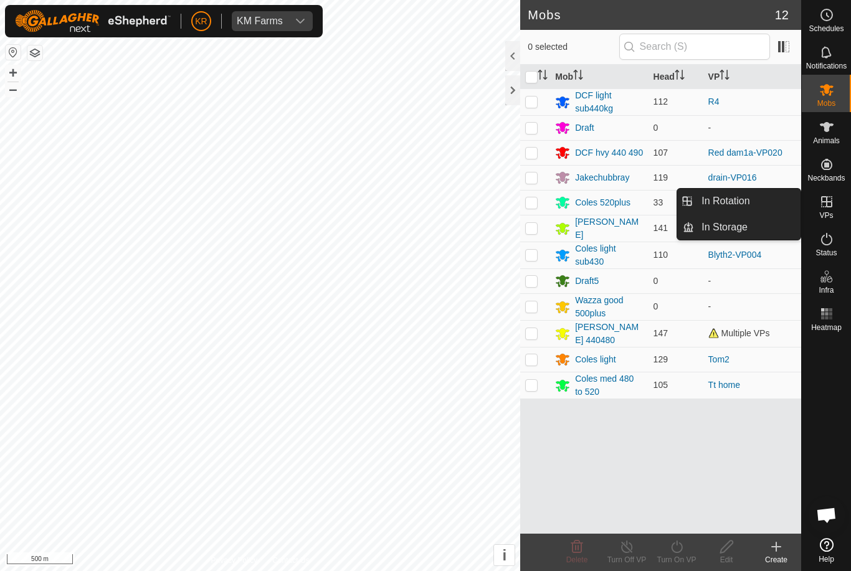
click at [772, 200] on link "In Rotation" at bounding box center [747, 201] width 107 height 25
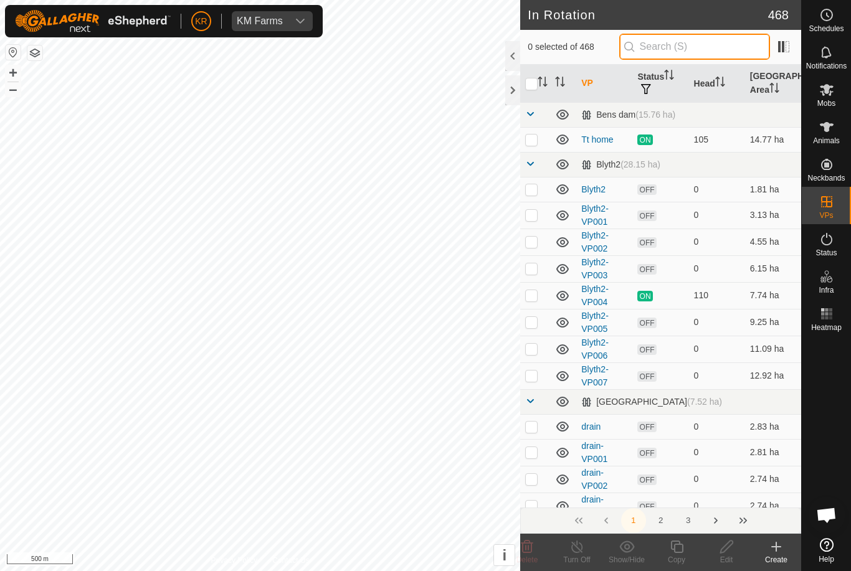
click at [705, 52] on input "text" at bounding box center [694, 47] width 151 height 26
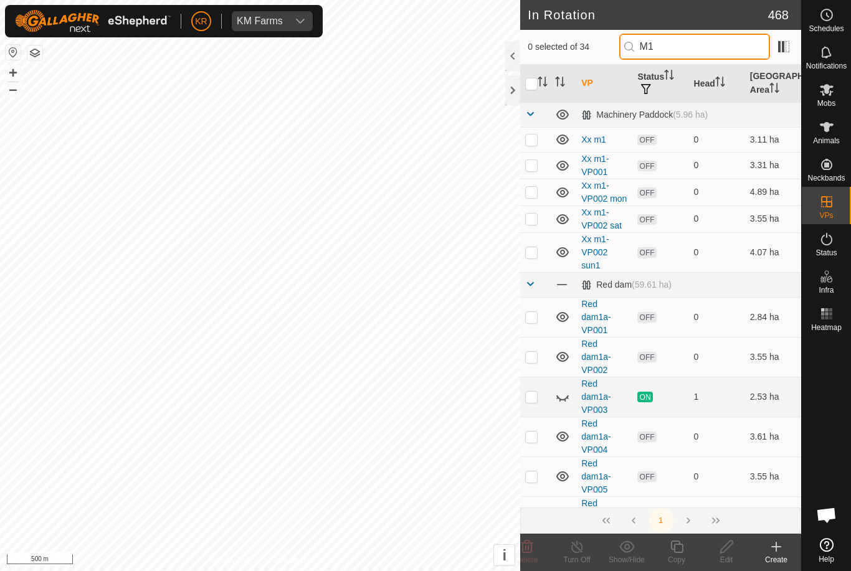
type input "M1"
click at [533, 252] on p-checkbox at bounding box center [531, 252] width 12 height 10
checkbox input "true"
click at [535, 222] on p-checkbox at bounding box center [531, 219] width 12 height 10
checkbox input "true"
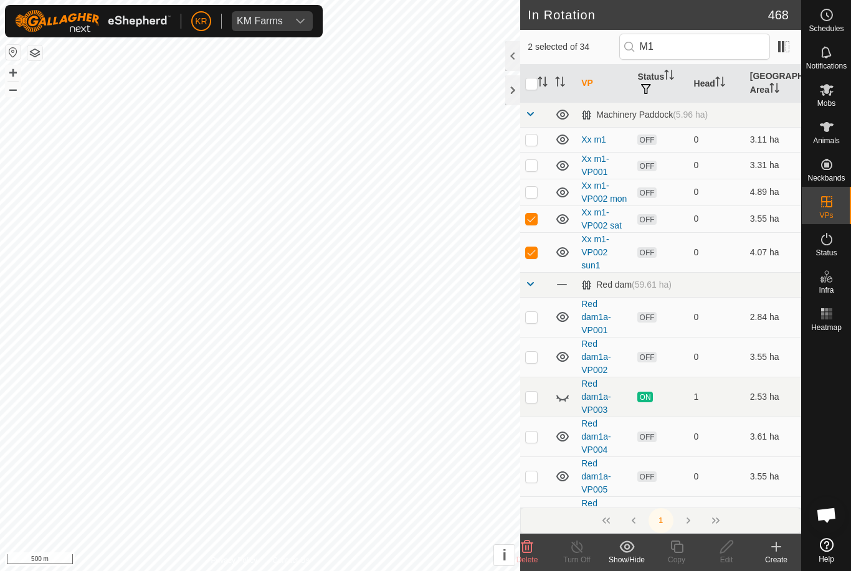
click at [532, 198] on td at bounding box center [535, 192] width 30 height 27
checkbox input "true"
click at [535, 167] on p-checkbox at bounding box center [531, 165] width 12 height 10
checkbox input "true"
click at [531, 136] on p-checkbox at bounding box center [531, 140] width 12 height 10
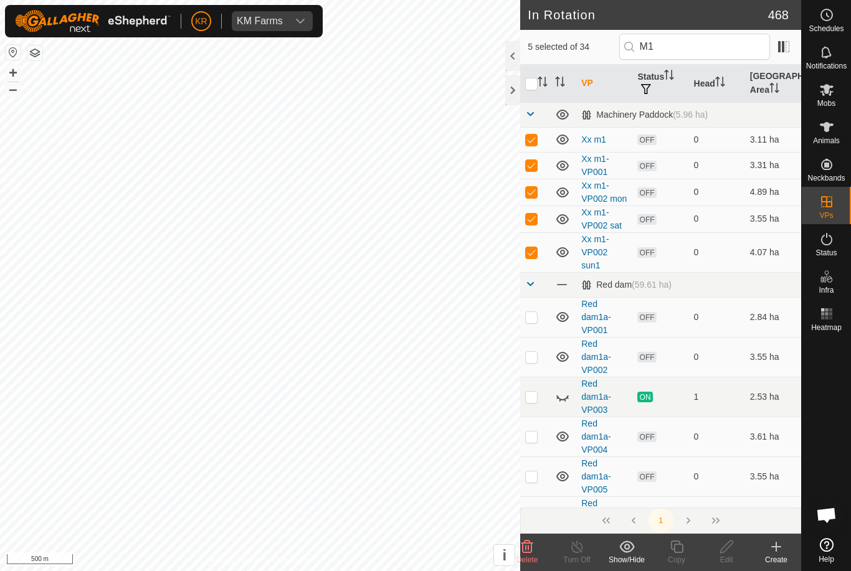
click at [531, 549] on icon at bounding box center [528, 547] width 12 height 12
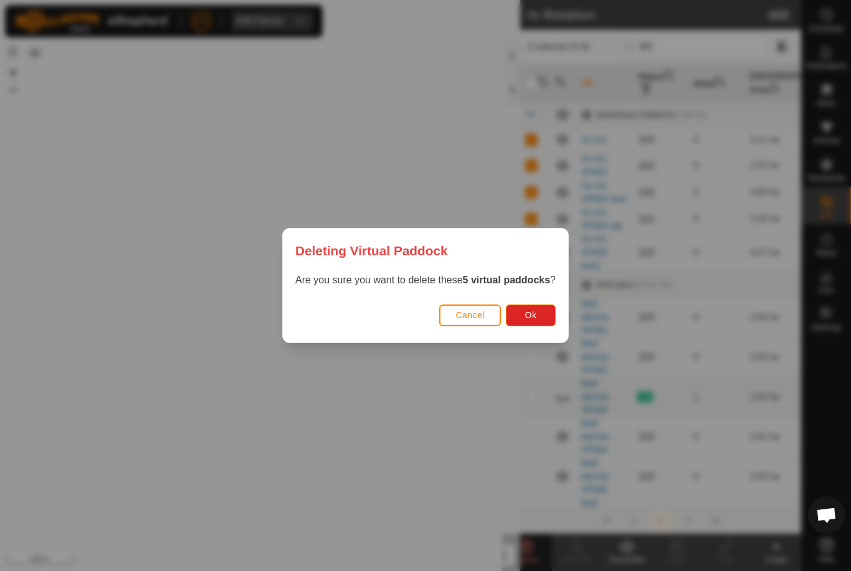
click at [538, 317] on button "Ok" at bounding box center [531, 316] width 50 height 22
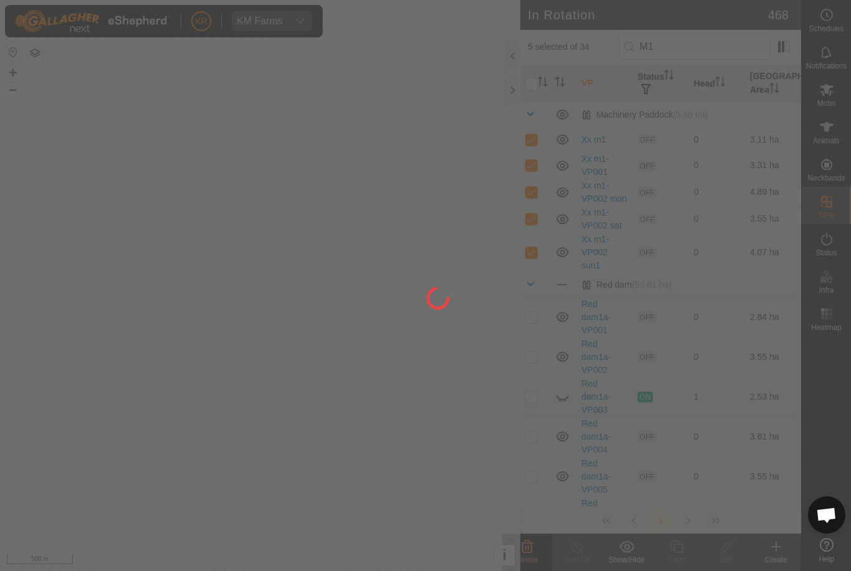
checkbox input "false"
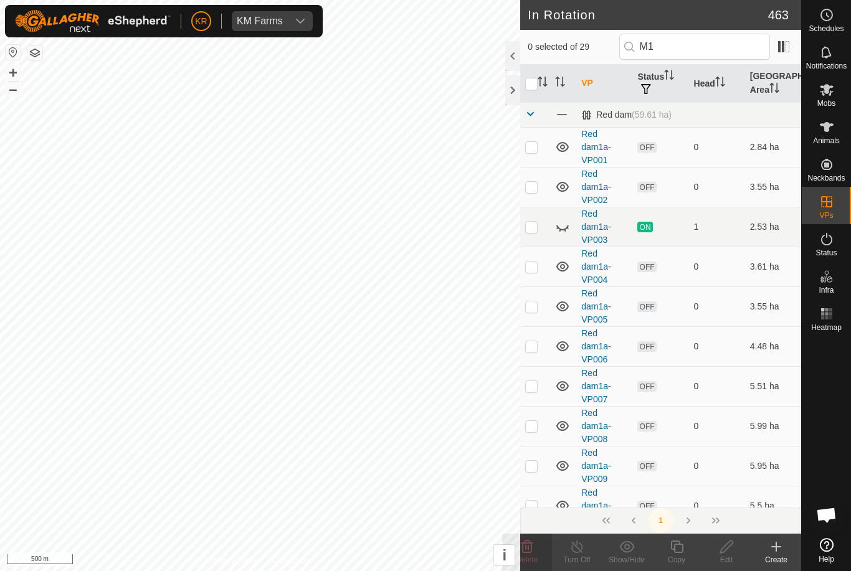
click at [765, 560] on div "Create" at bounding box center [777, 560] width 50 height 11
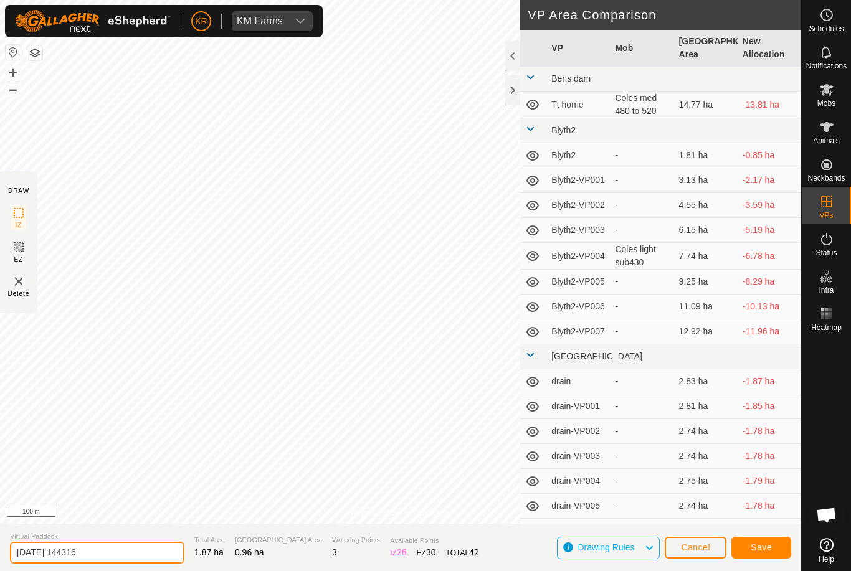
click at [117, 551] on input "[DATE] 144316" at bounding box center [97, 553] width 175 height 22
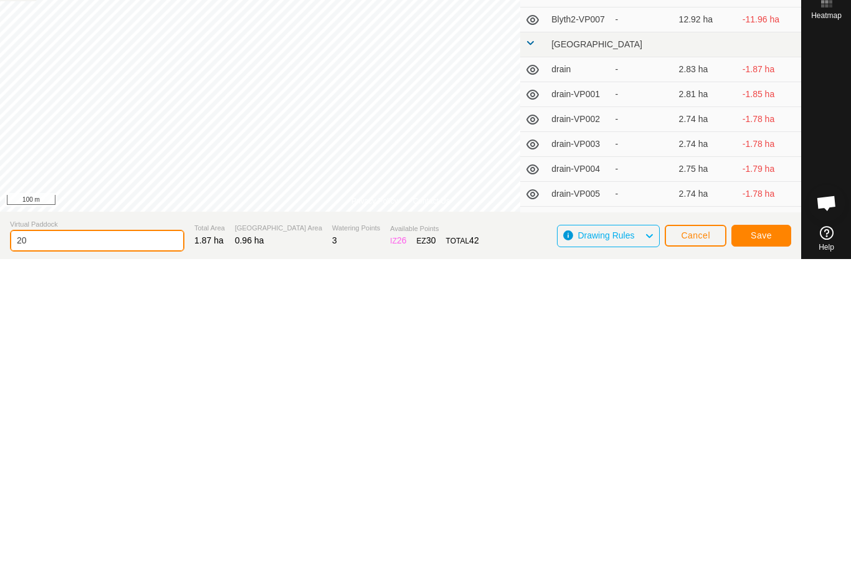
type input "2"
type input "Dam1"
click at [763, 543] on span "Save" at bounding box center [761, 548] width 21 height 10
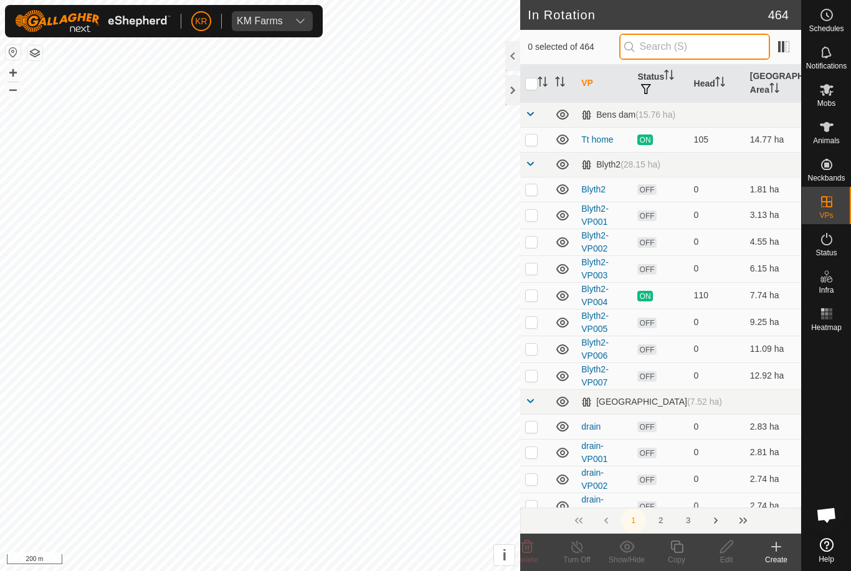
click at [730, 50] on input "text" at bounding box center [694, 47] width 151 height 26
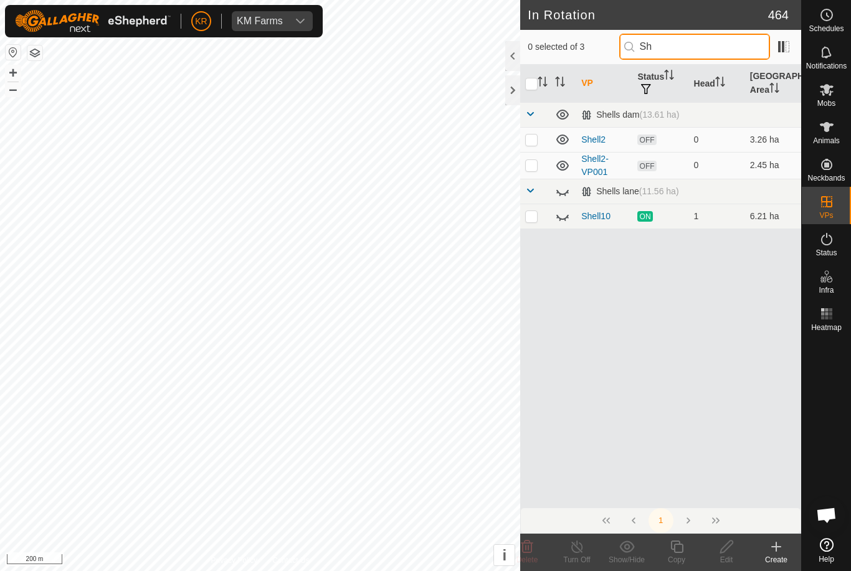
type input "Sh"
click at [538, 142] on p-checkbox at bounding box center [531, 140] width 12 height 10
click at [537, 142] on p-checkbox at bounding box center [531, 140] width 12 height 10
checkbox input "false"
click at [536, 168] on p-checkbox at bounding box center [531, 165] width 12 height 10
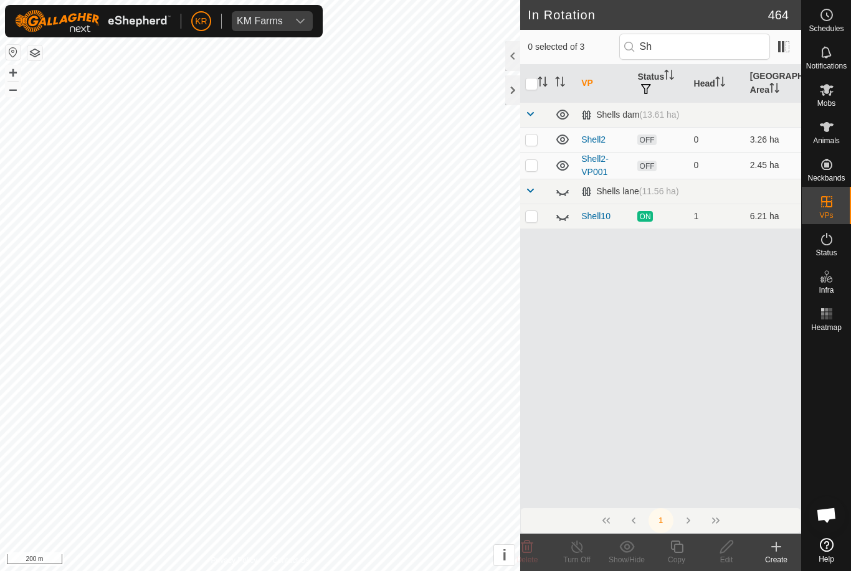
checkbox input "true"
click at [532, 141] on p-checkbox at bounding box center [531, 140] width 12 height 10
click at [563, 219] on icon at bounding box center [563, 217] width 12 height 5
click at [527, 552] on icon at bounding box center [528, 547] width 12 height 12
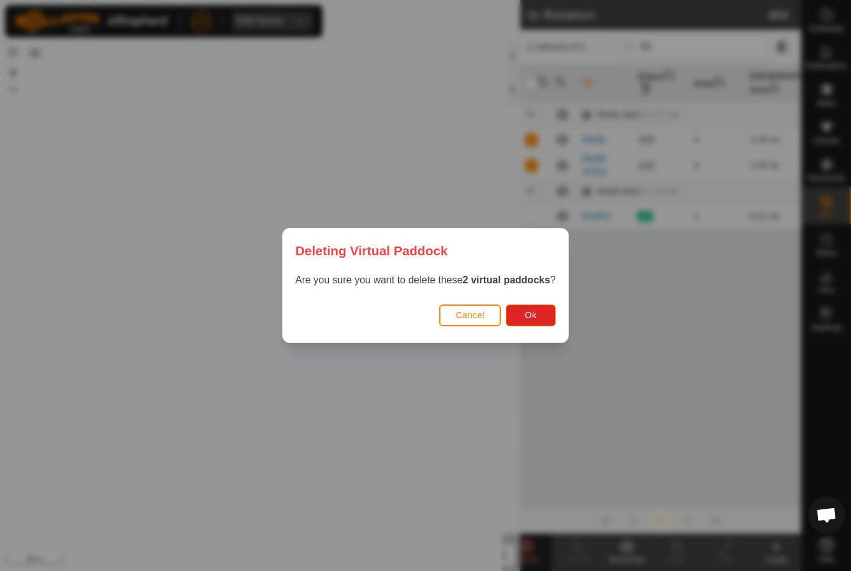
click at [537, 317] on span "Ok" at bounding box center [531, 315] width 12 height 10
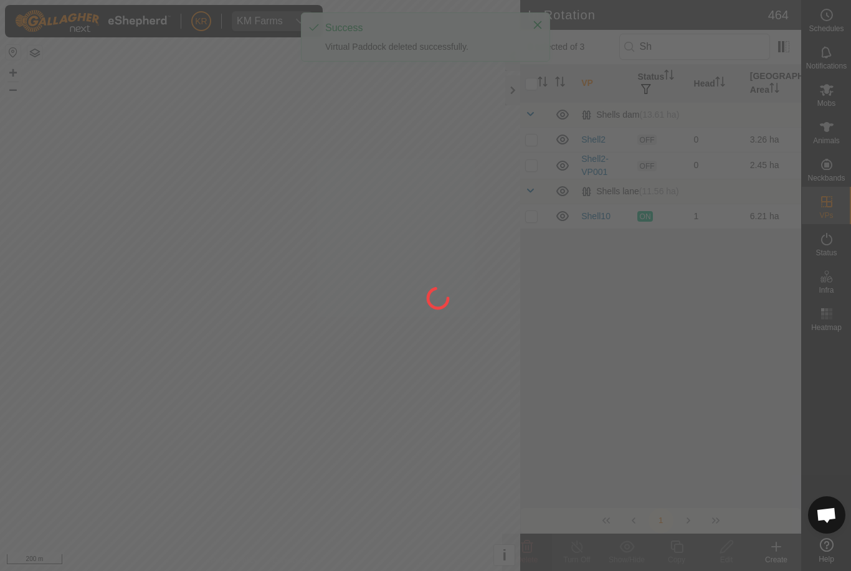
checkbox input "false"
